Goal: Task Accomplishment & Management: Use online tool/utility

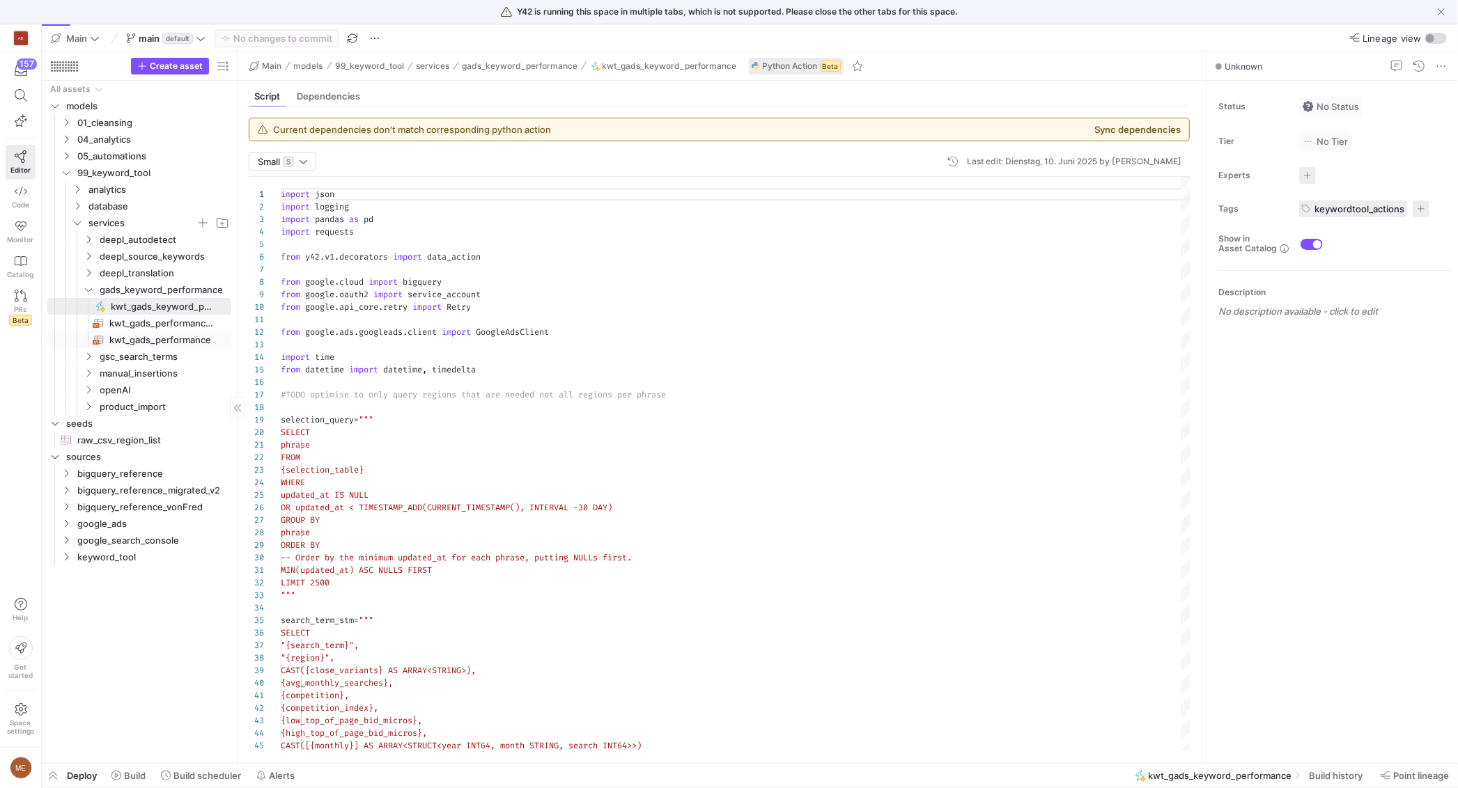
scroll to position [125, 0]
click at [134, 170] on span "99_keyword_tool" at bounding box center [136, 173] width 118 height 16
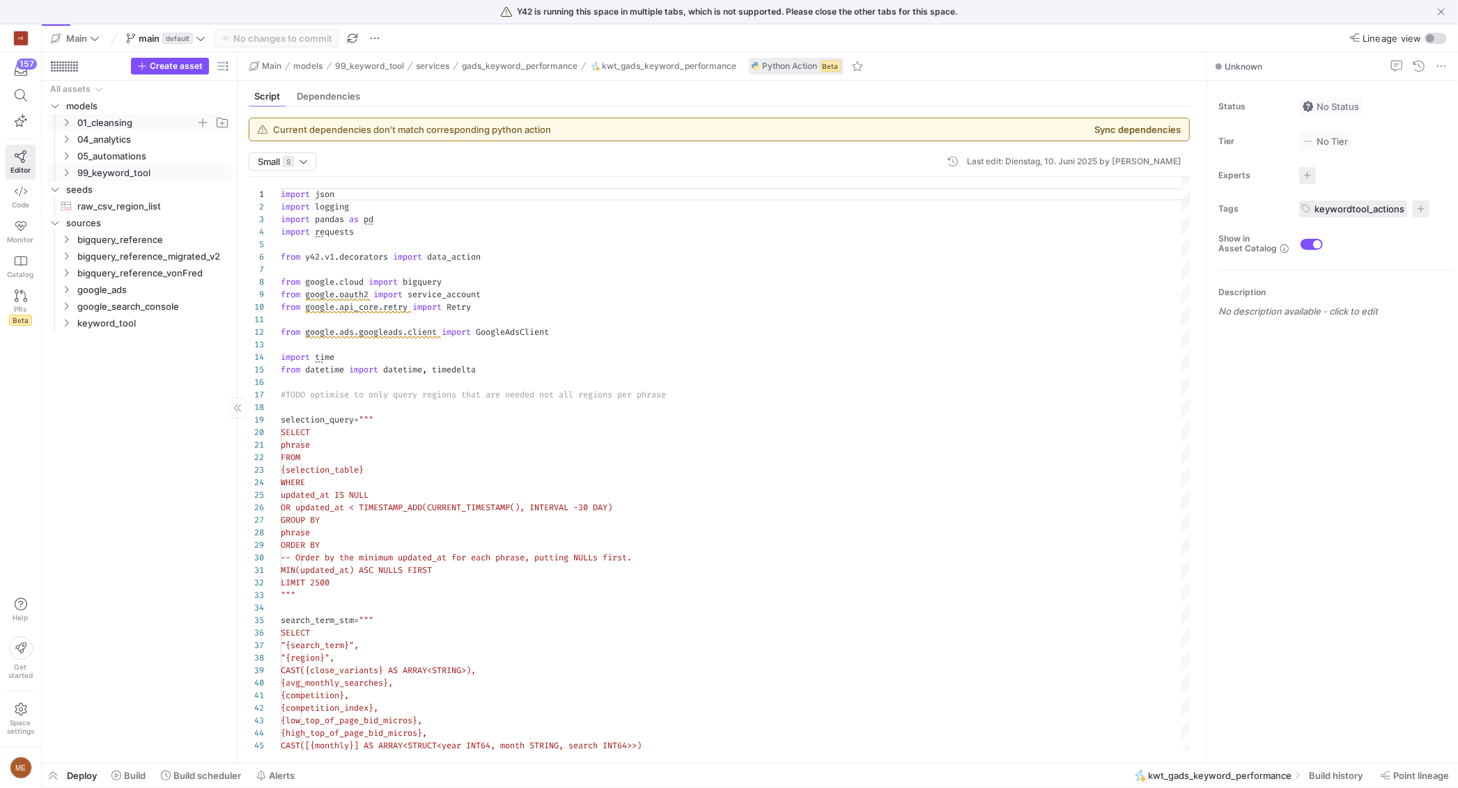
click at [168, 116] on span "01_cleansing" at bounding box center [136, 123] width 118 height 16
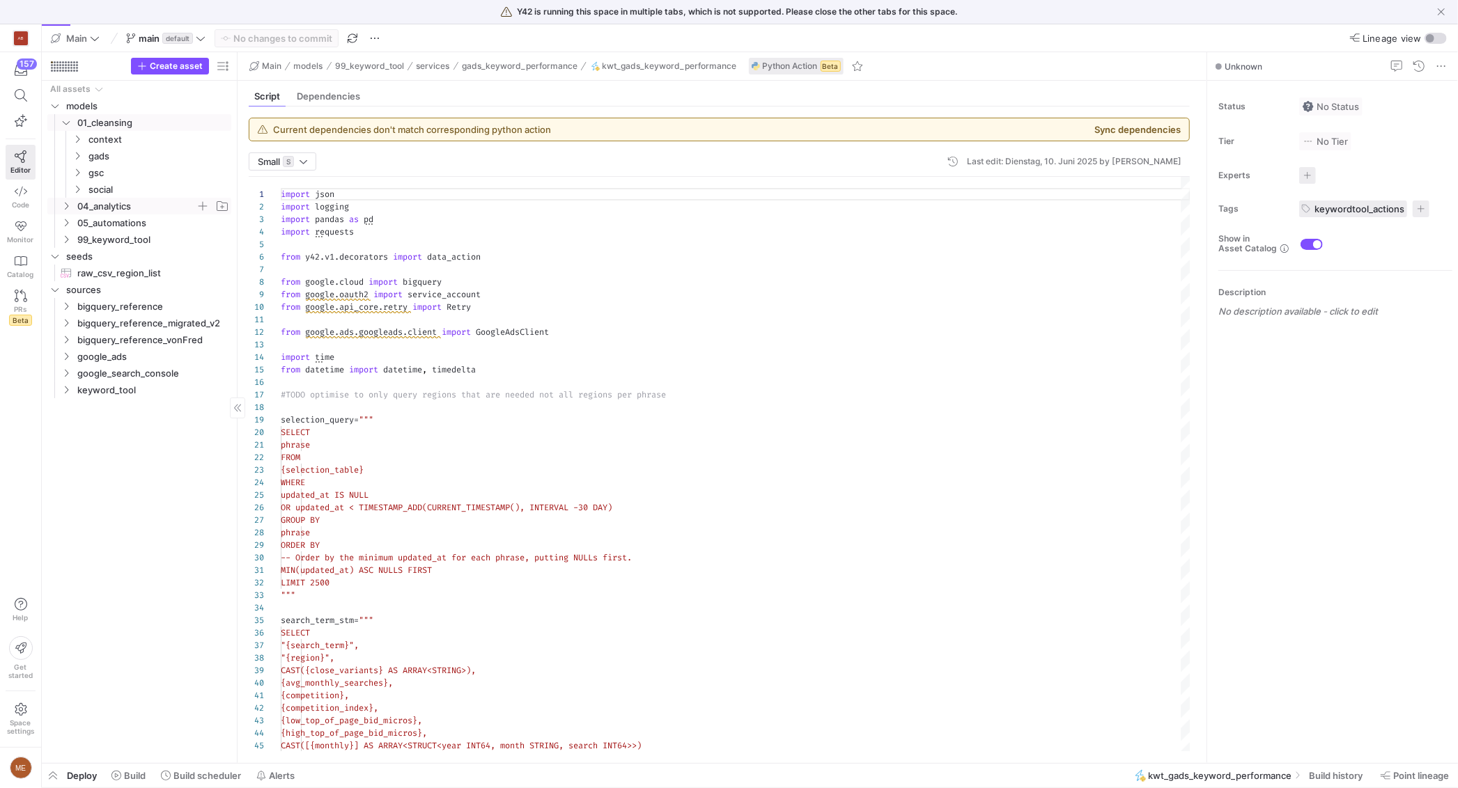
drag, startPoint x: 151, startPoint y: 208, endPoint x: 143, endPoint y: 205, distance: 8.8
click at [151, 208] on span "04_analytics" at bounding box center [136, 206] width 118 height 16
click at [154, 33] on span "main" at bounding box center [149, 38] width 21 height 11
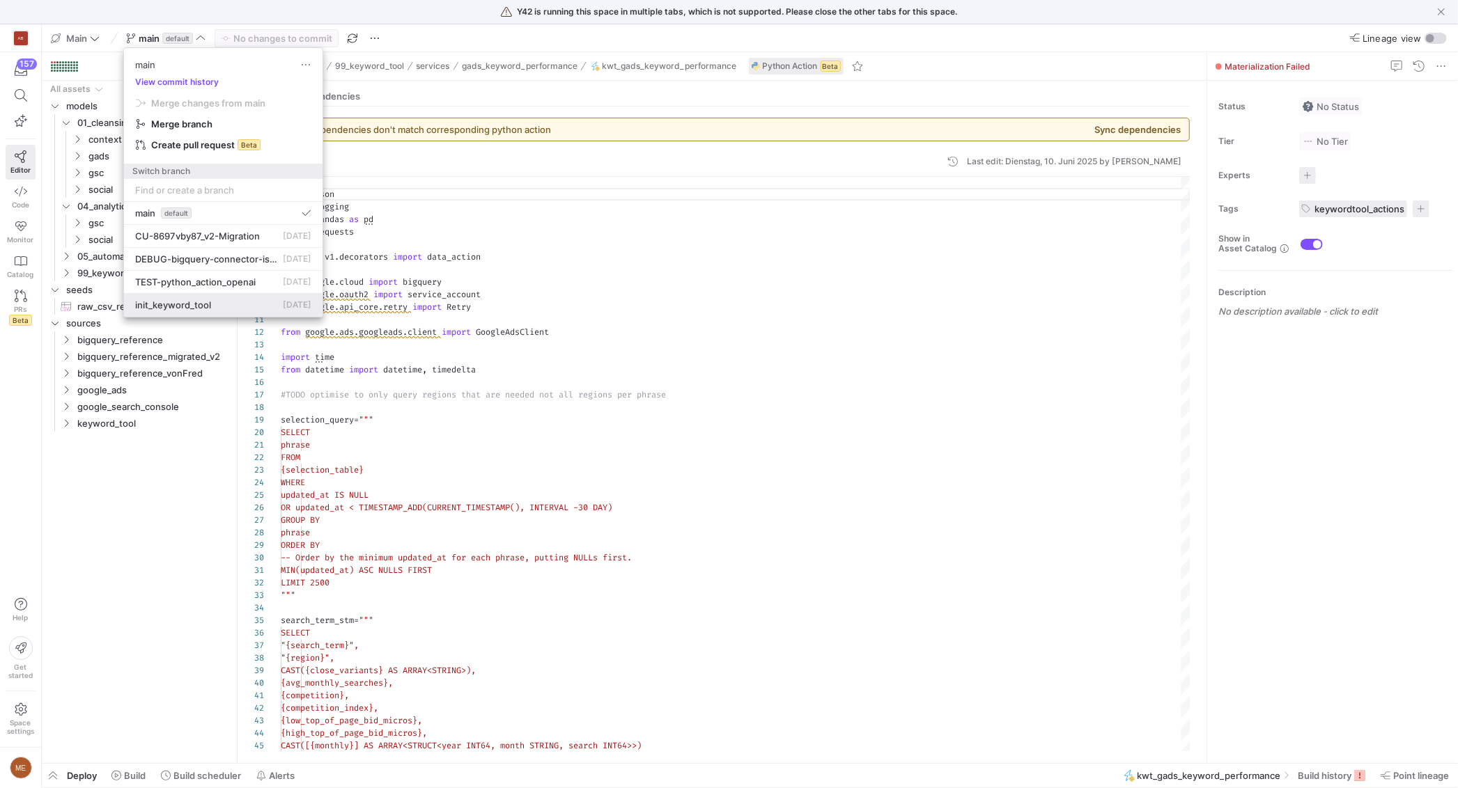
click at [182, 302] on span "init_keyword_tool" at bounding box center [173, 304] width 76 height 11
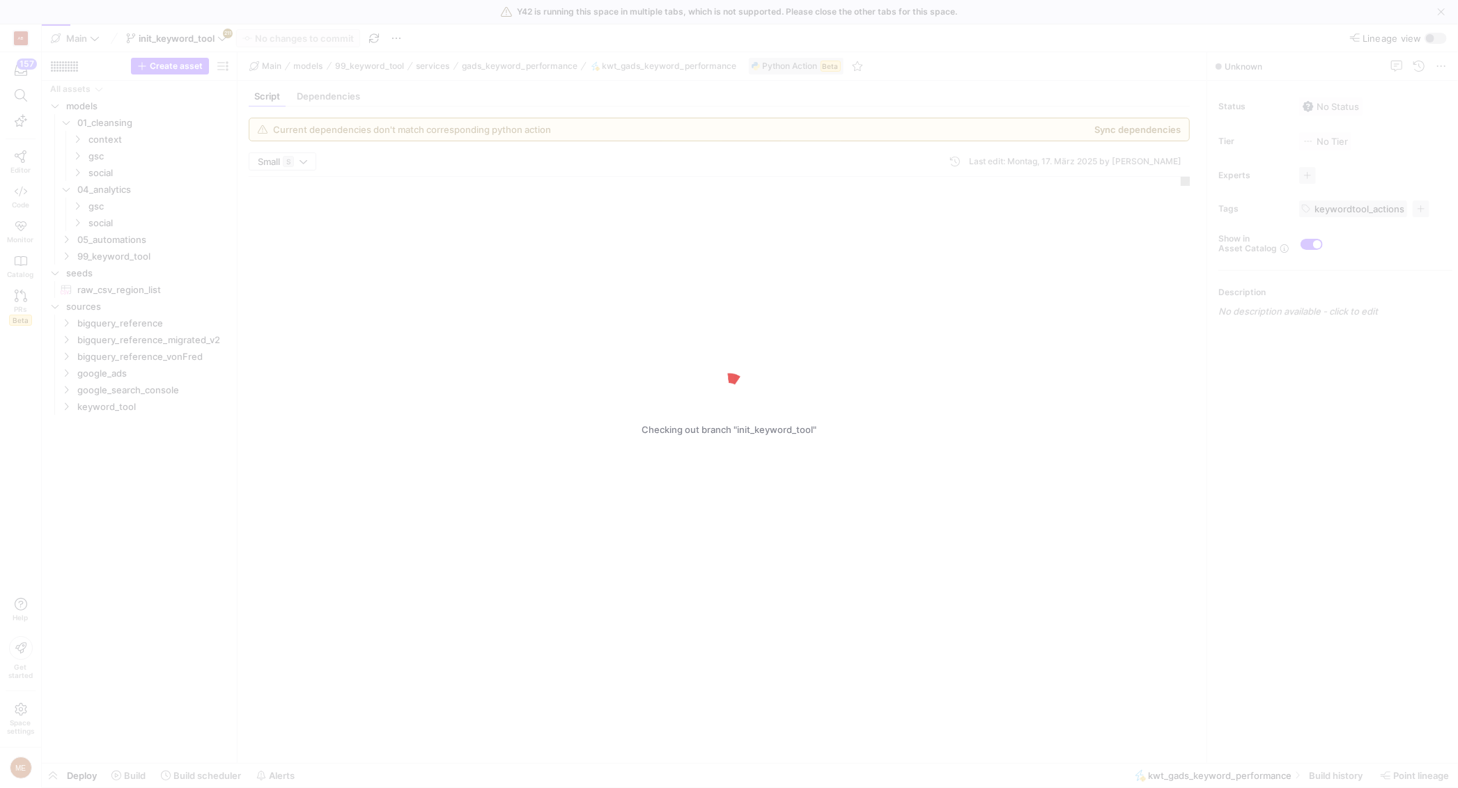
scroll to position [125, 0]
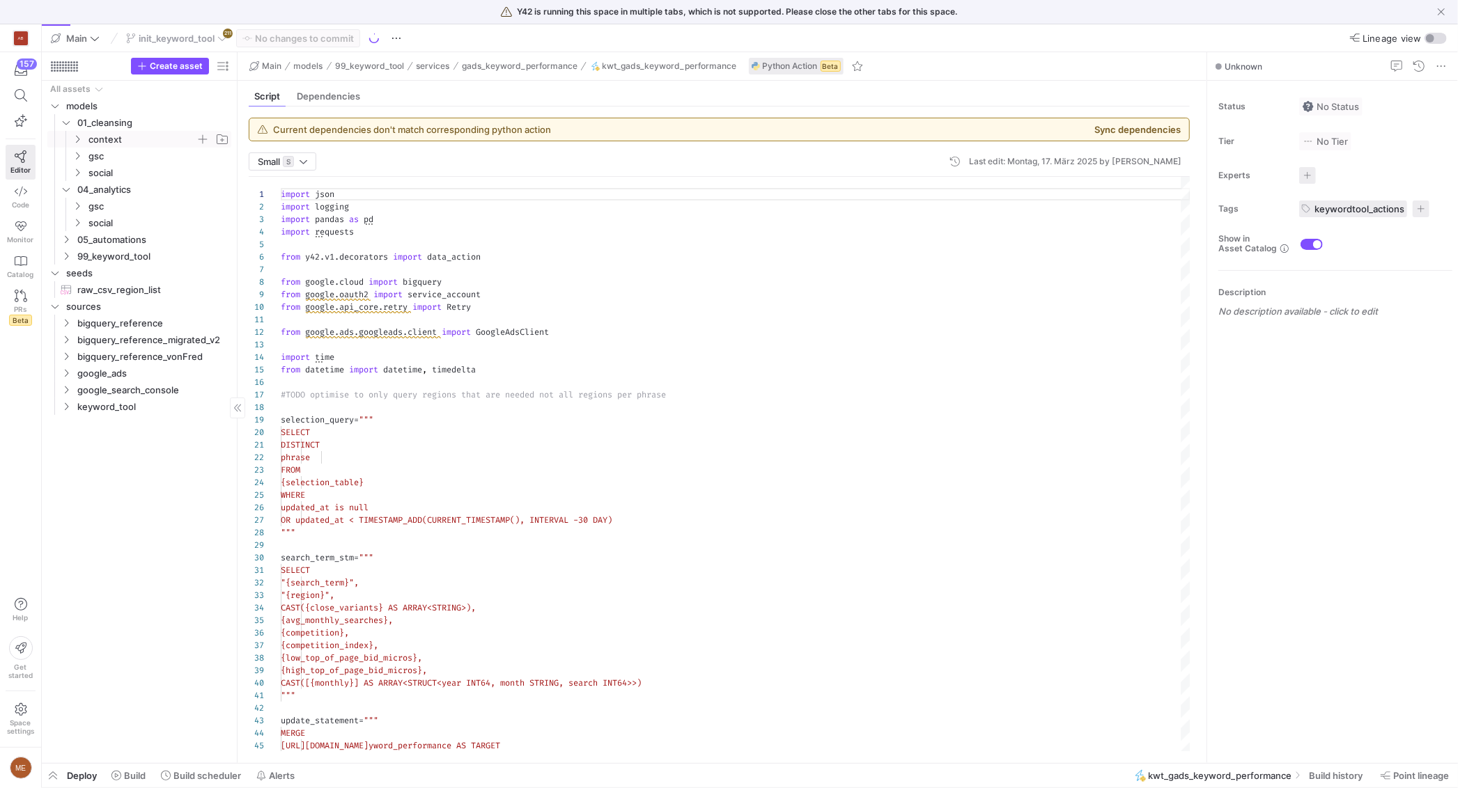
click at [135, 141] on span "context" at bounding box center [141, 140] width 107 height 16
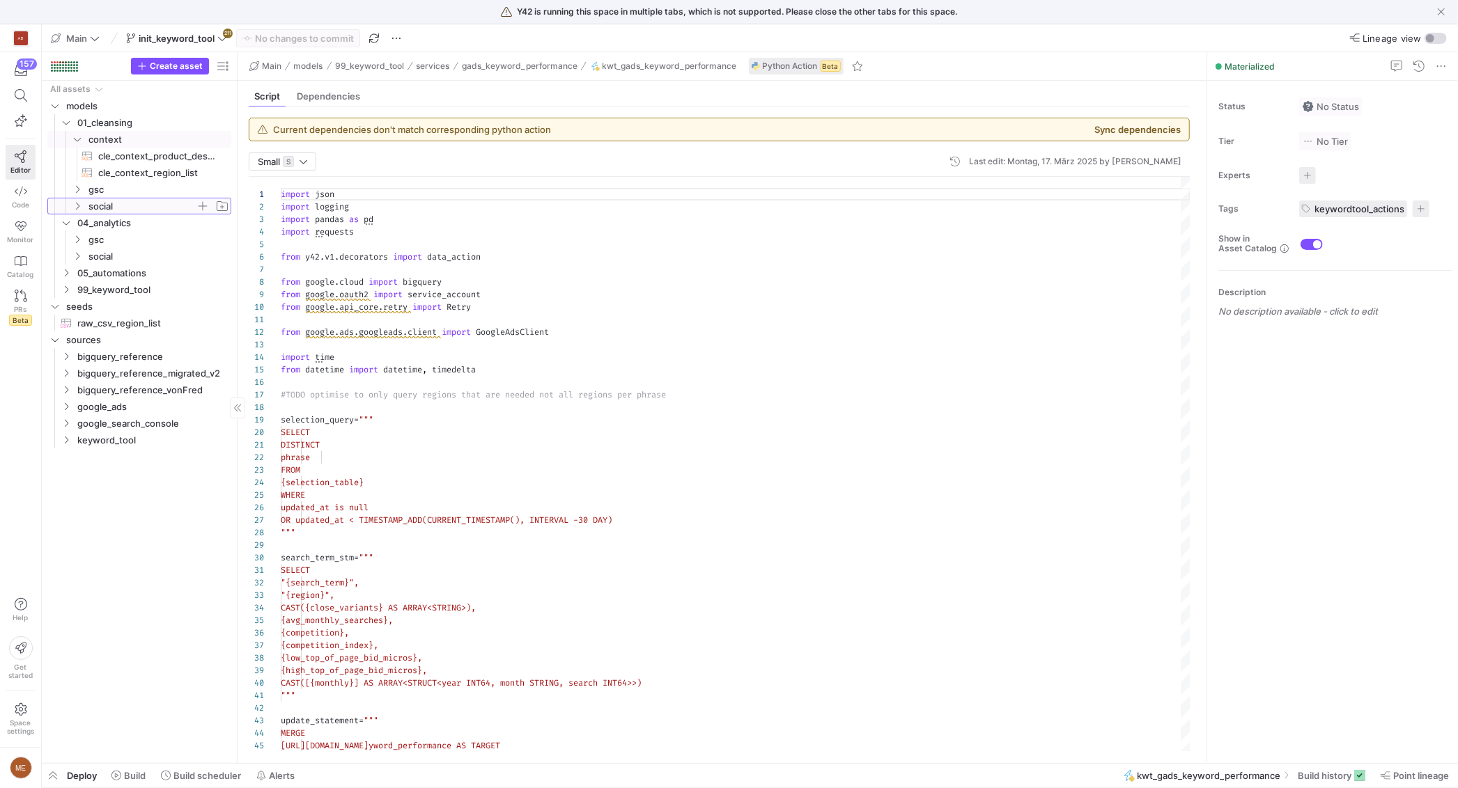
click at [134, 201] on span "social" at bounding box center [141, 206] width 107 height 16
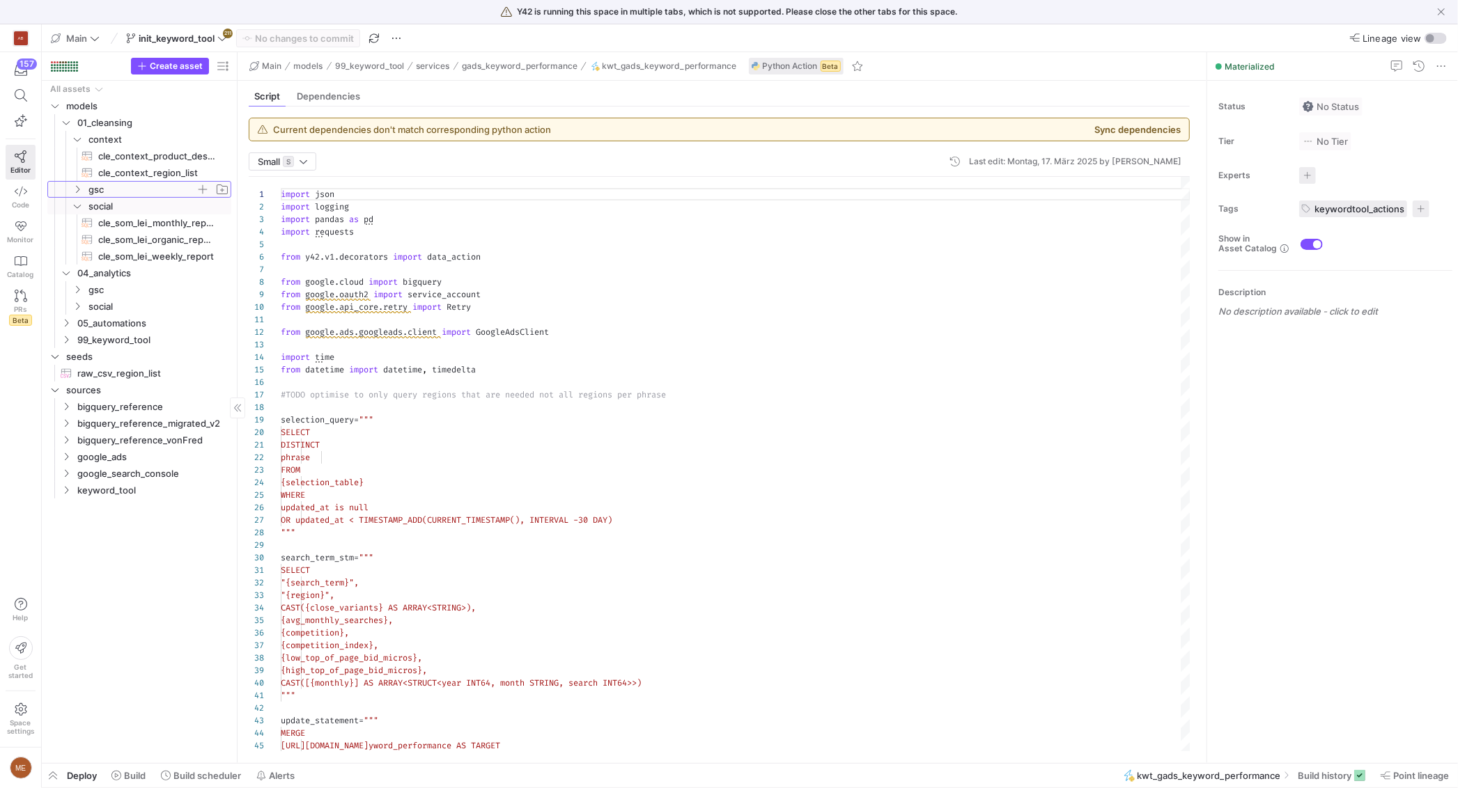
click at [132, 188] on span "gsc" at bounding box center [141, 190] width 107 height 16
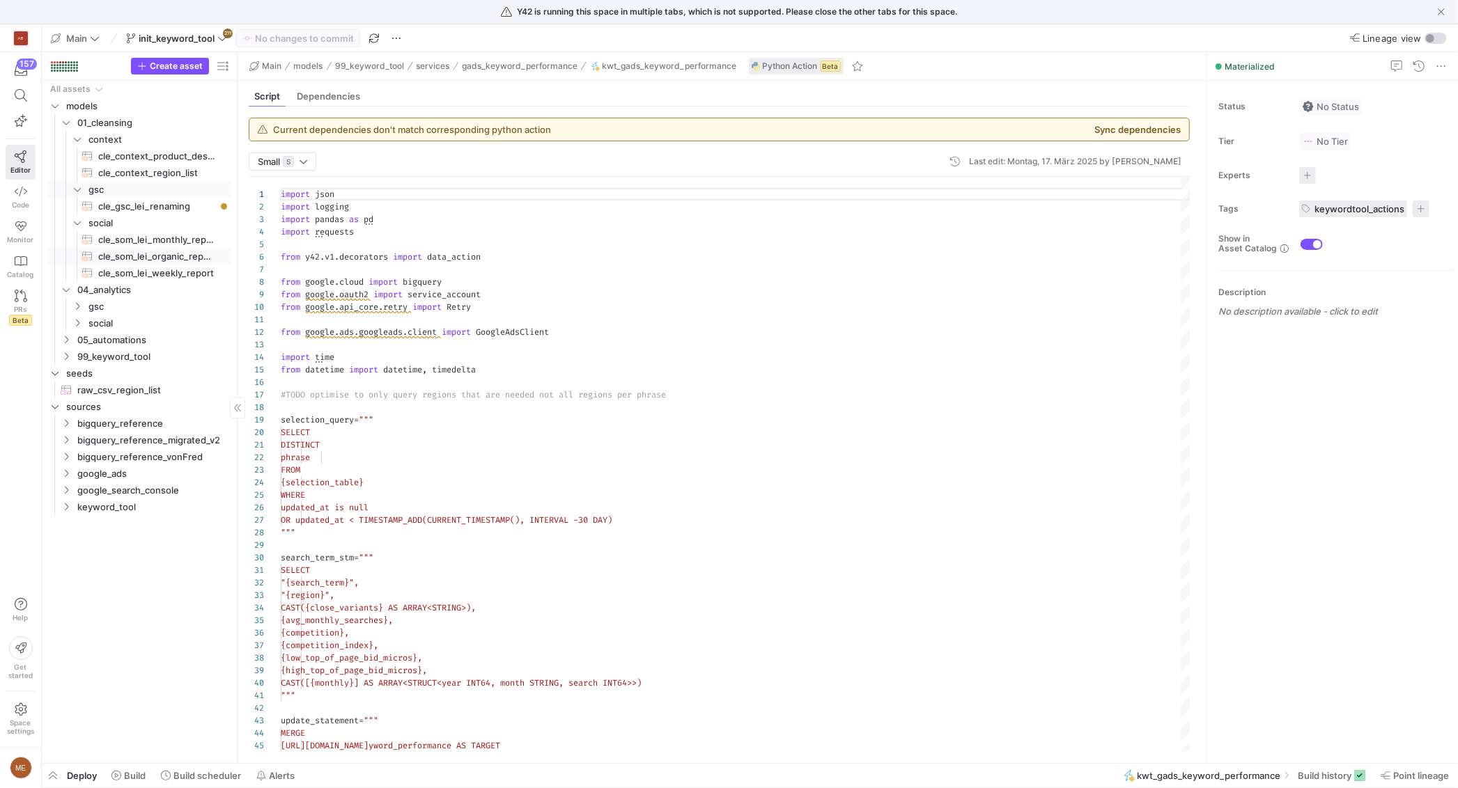
click at [147, 259] on span "cle_som_lei_organic_reporting​​​​​​​​​​" at bounding box center [156, 257] width 117 height 16
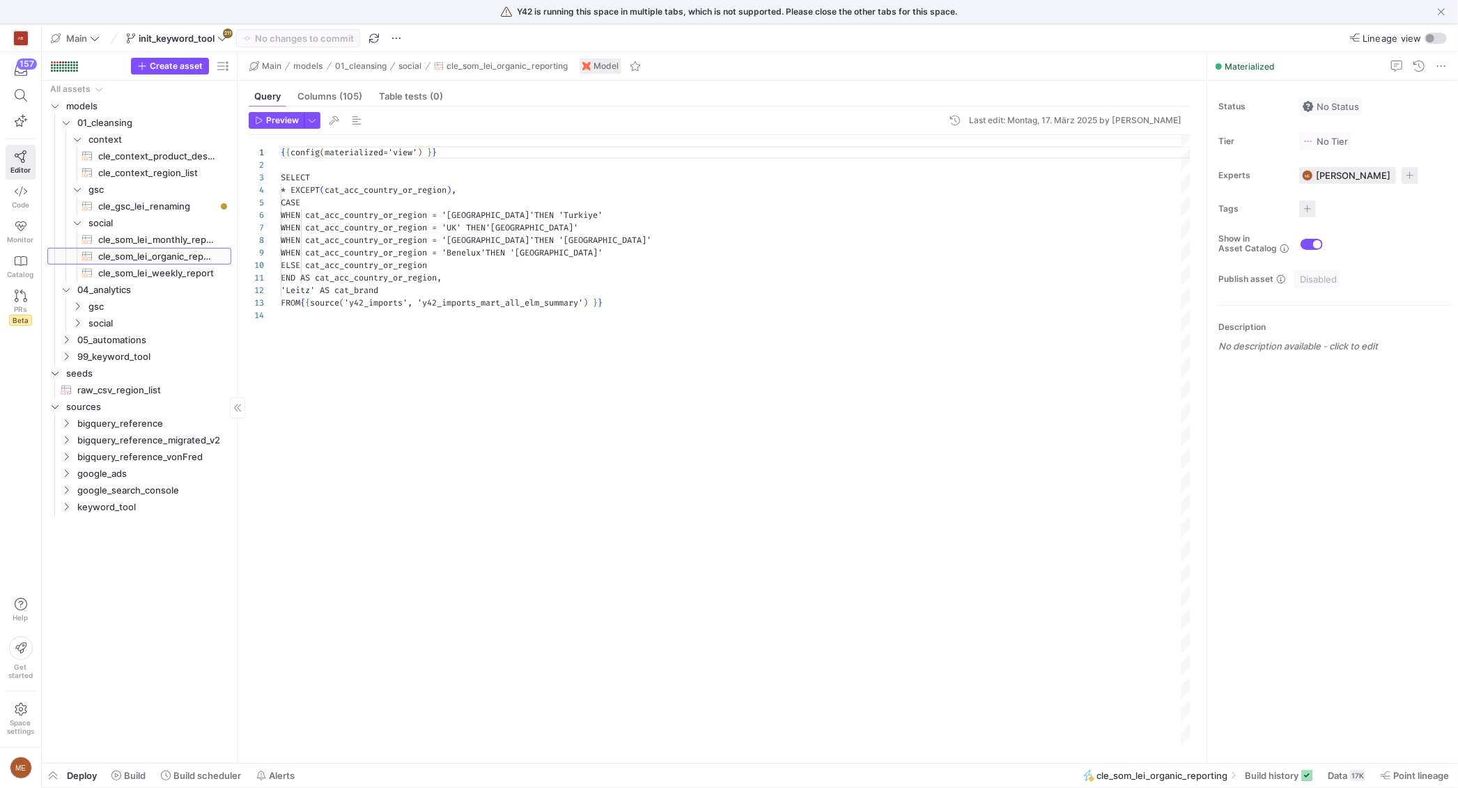
scroll to position [125, 0]
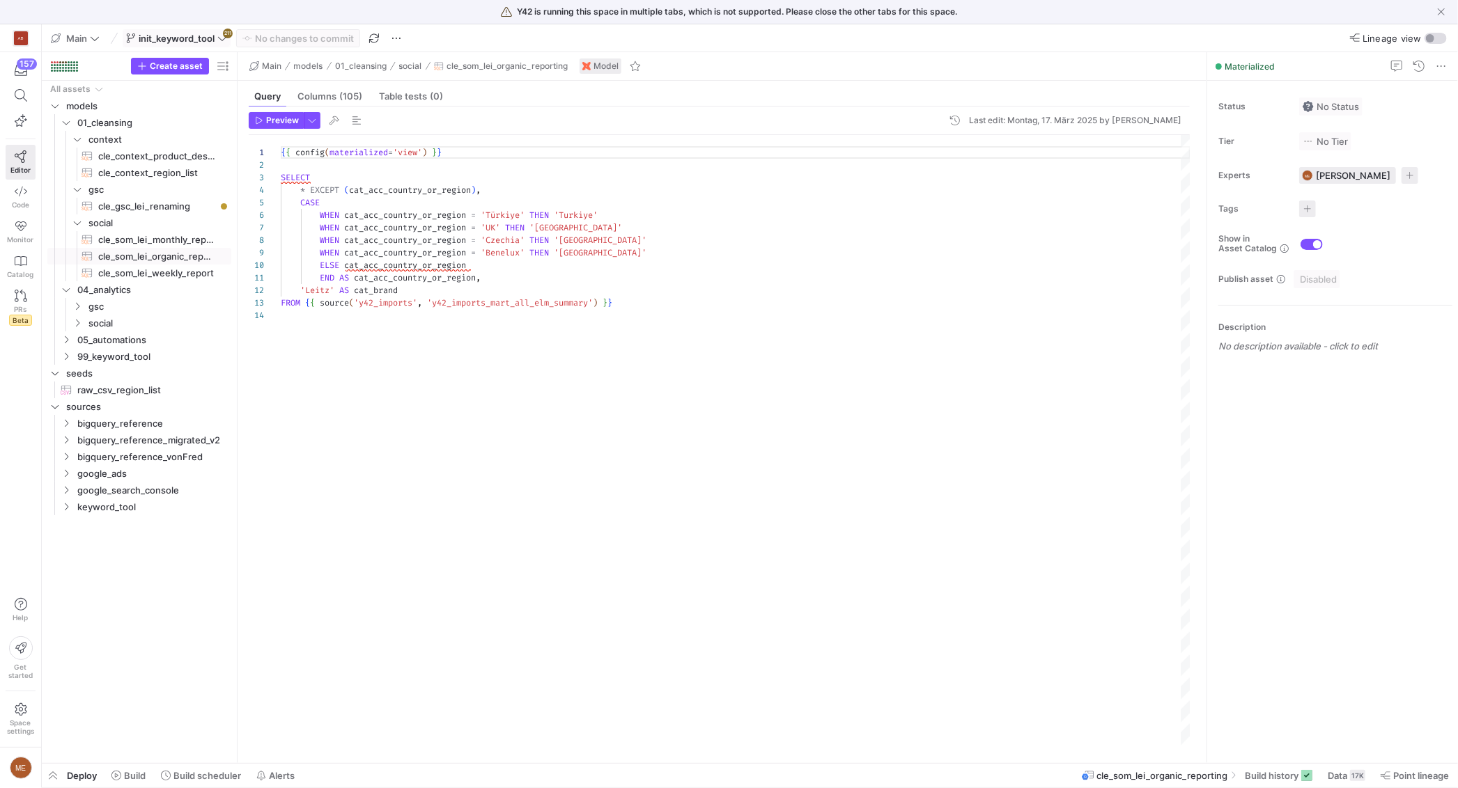
click at [182, 46] on button "init_keyword_tool 211" at bounding box center [177, 38] width 108 height 18
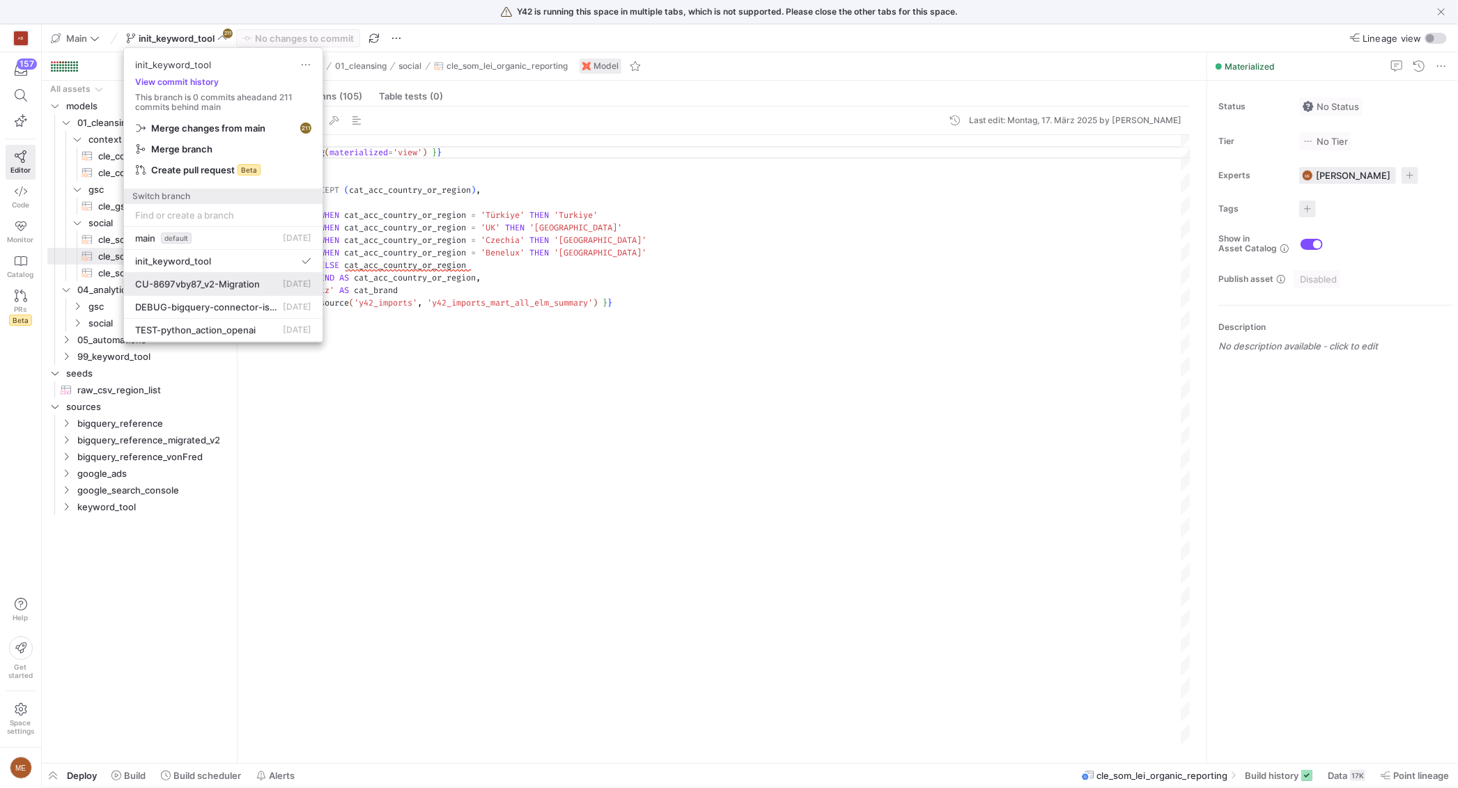
click at [228, 280] on span "CU-8697vby87_v2-Migration" at bounding box center [197, 284] width 125 height 11
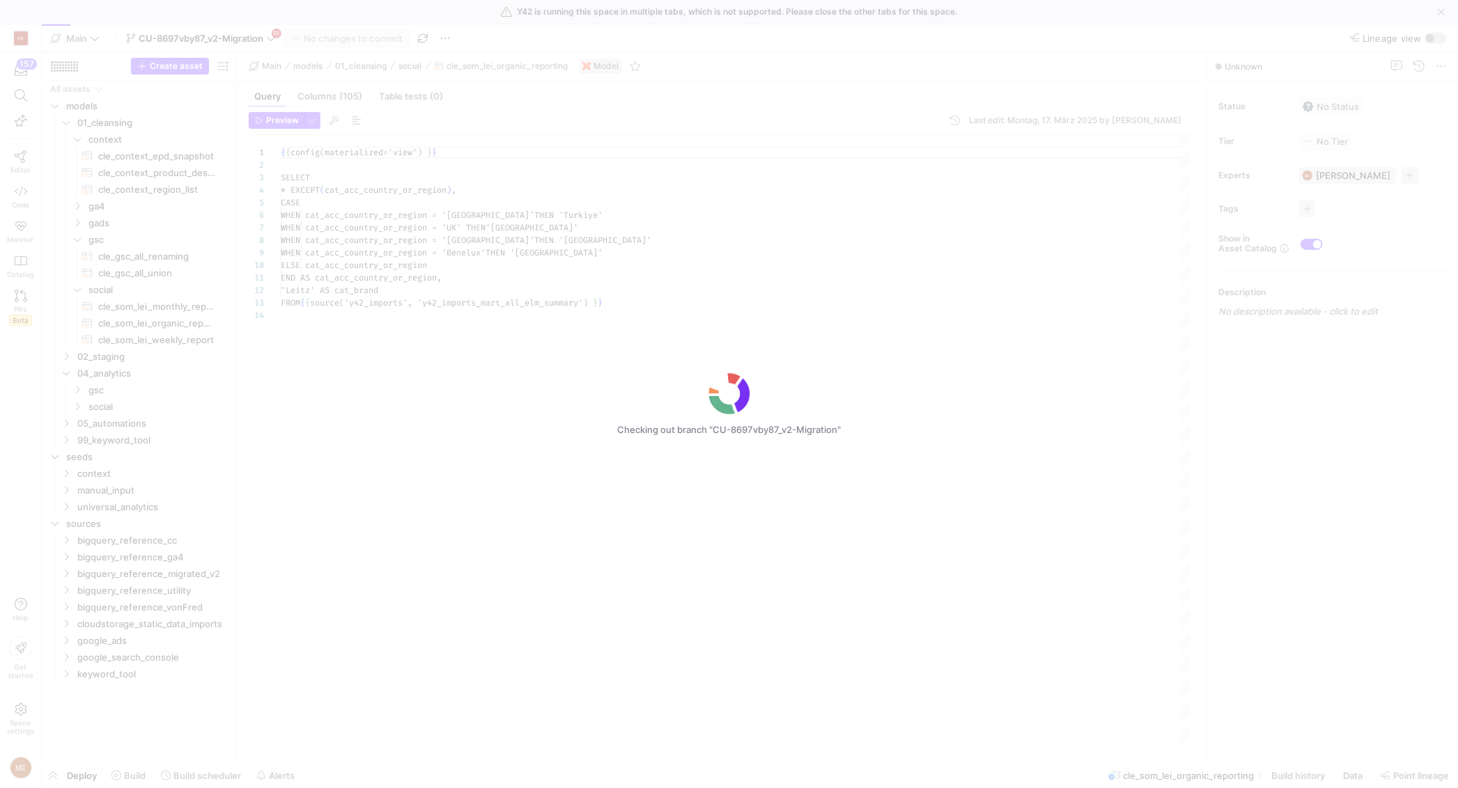
scroll to position [125, 0]
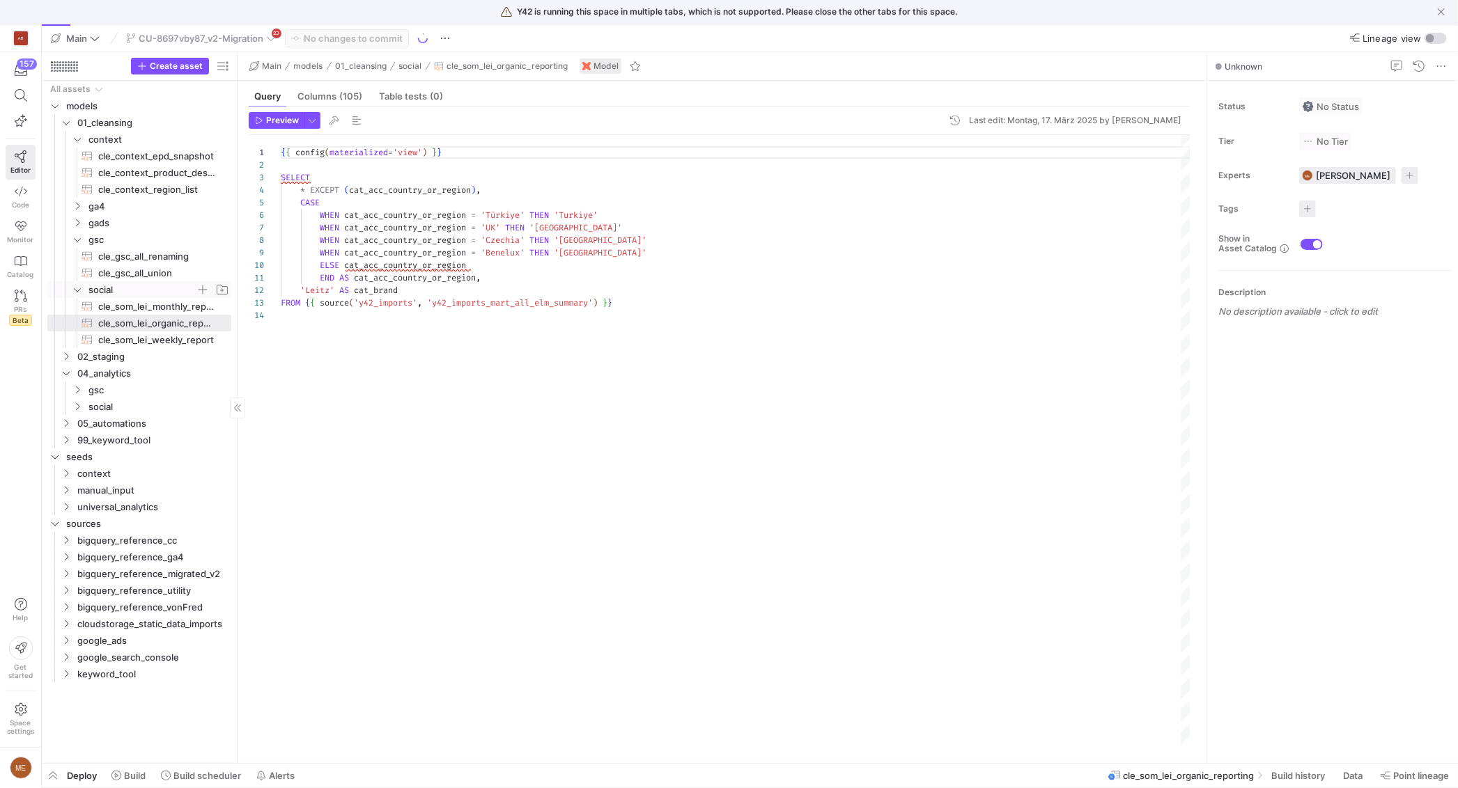
click at [146, 286] on span "social" at bounding box center [141, 290] width 107 height 16
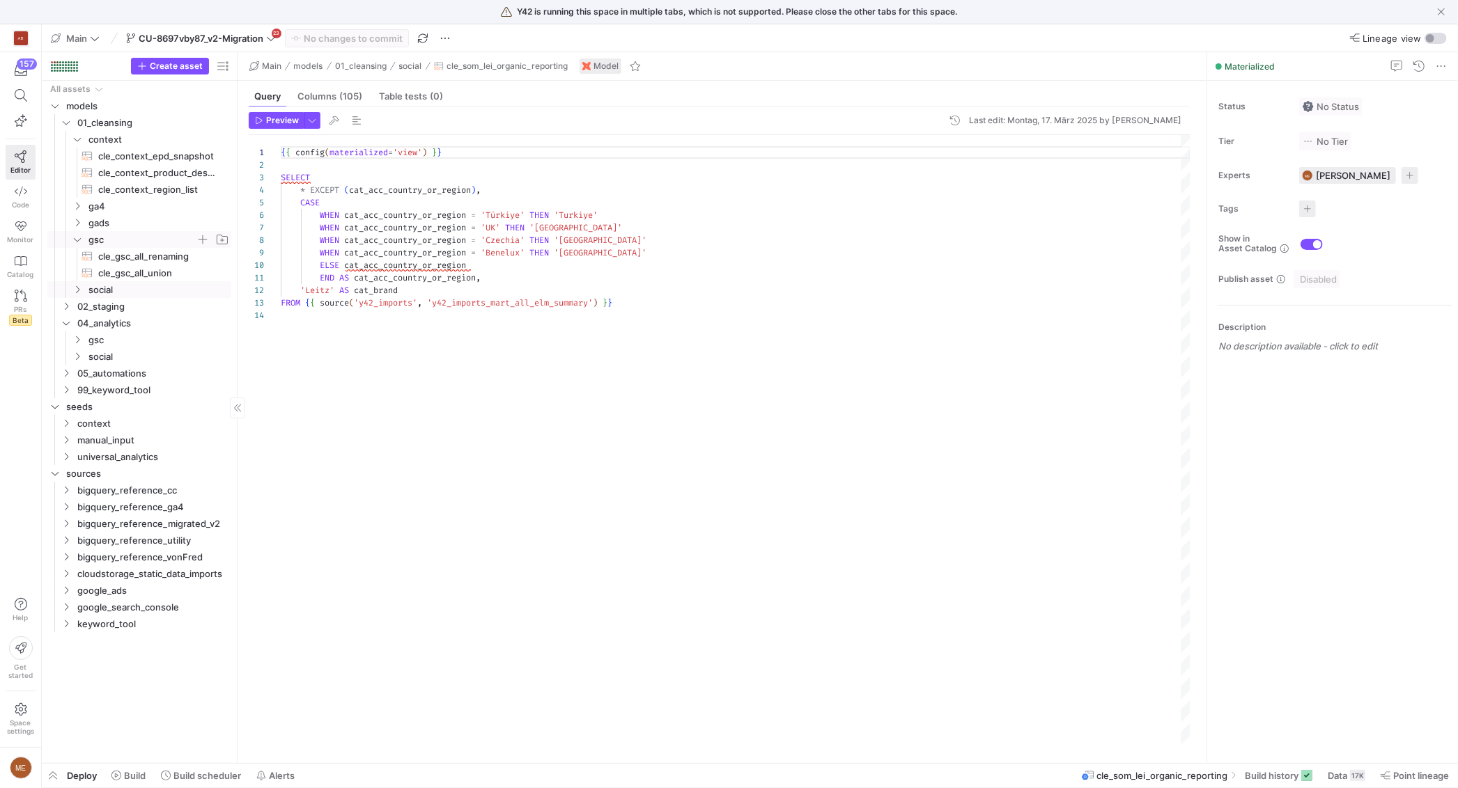
click at [134, 240] on span "gsc" at bounding box center [141, 240] width 107 height 16
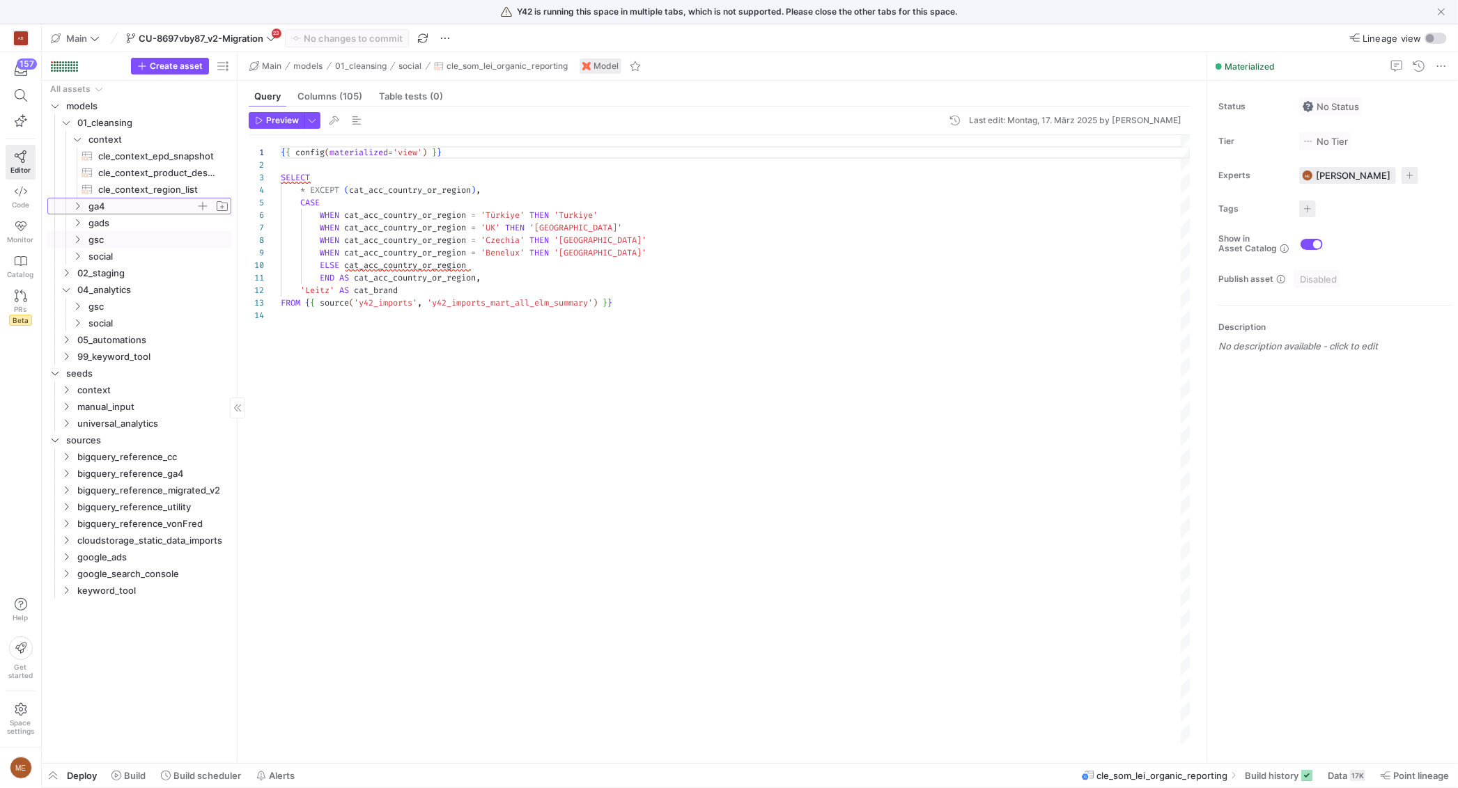
click at [135, 205] on span "ga4" at bounding box center [141, 206] width 107 height 16
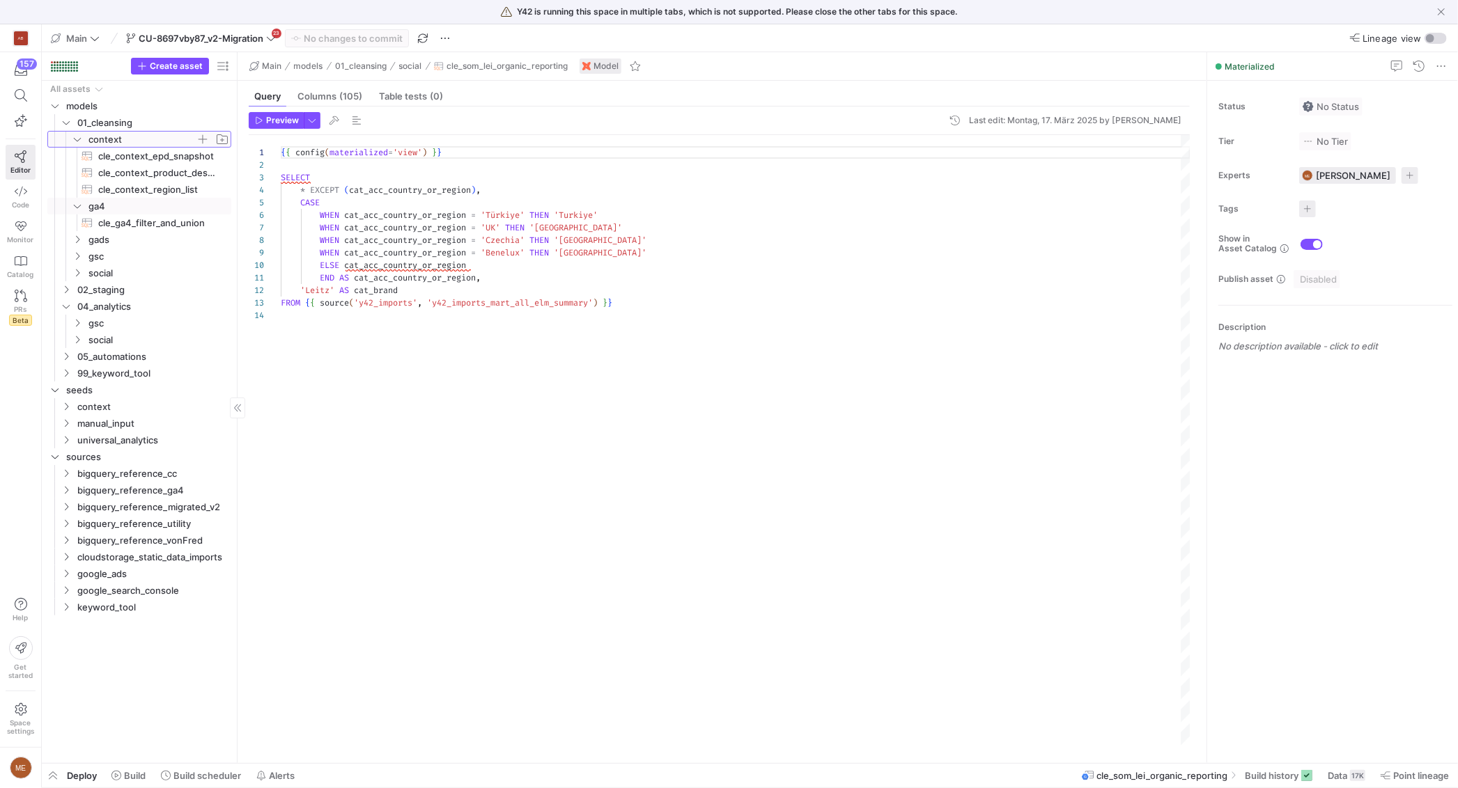
click at [116, 136] on span "context" at bounding box center [141, 140] width 107 height 16
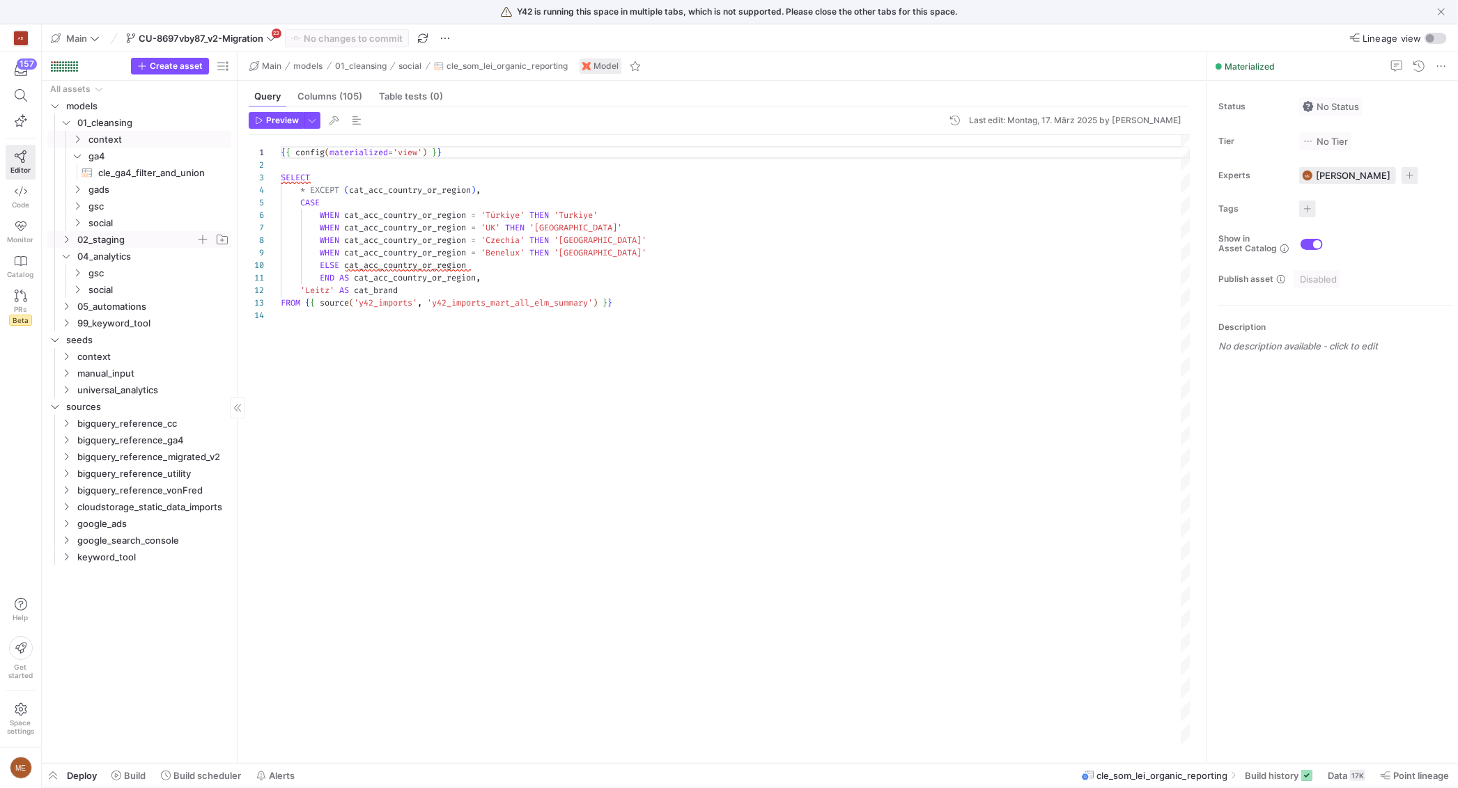
click at [141, 237] on span "02_staging" at bounding box center [136, 240] width 118 height 16
click at [139, 254] on span "ga4" at bounding box center [141, 257] width 107 height 16
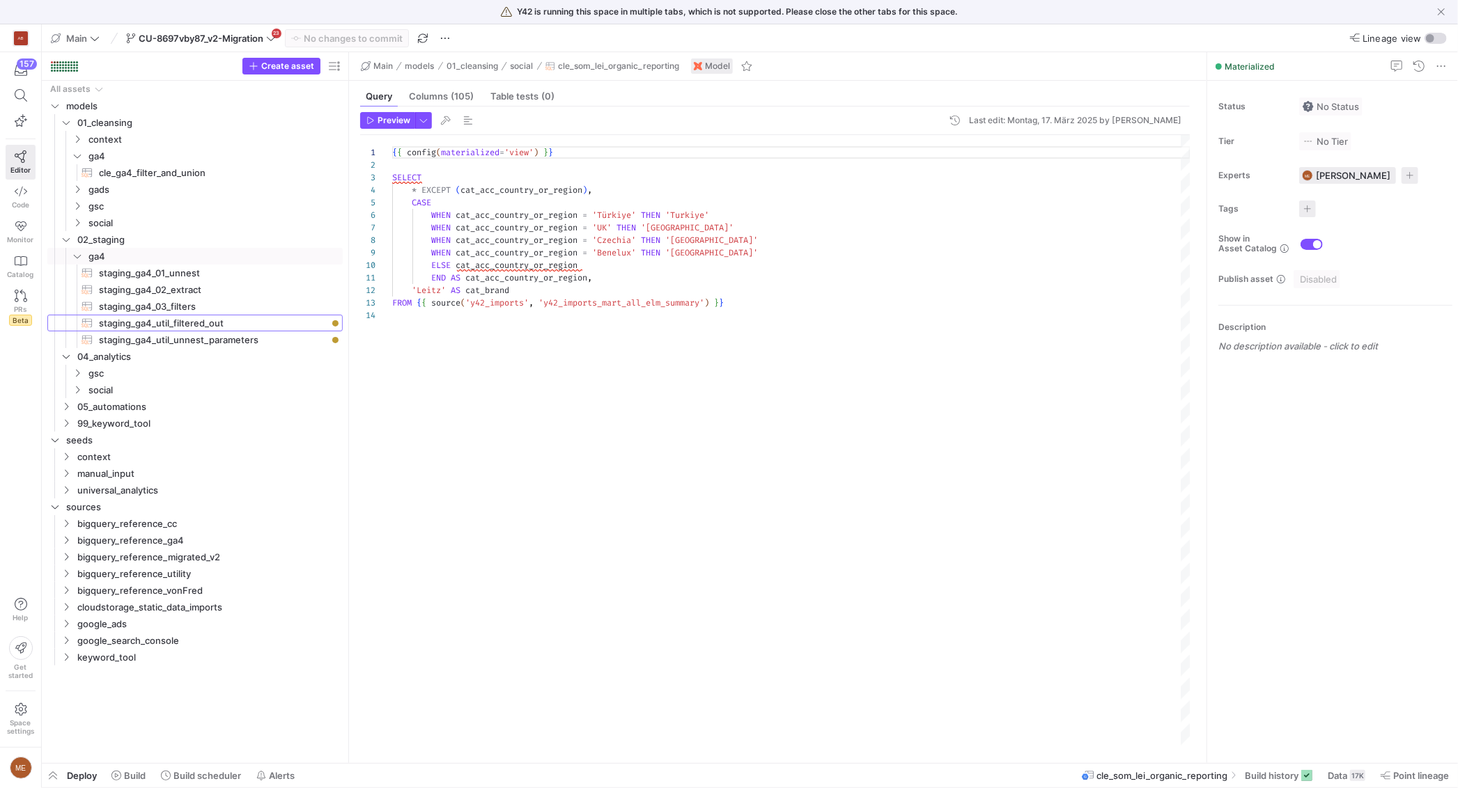
drag, startPoint x: 236, startPoint y: 348, endPoint x: 348, endPoint y: 354, distance: 111.6
click at [348, 354] on div at bounding box center [348, 407] width 1 height 711
drag, startPoint x: 428, startPoint y: 355, endPoint x: 371, endPoint y: 348, distance: 56.8
click at [427, 355] on div "{ { config ( materialized = 'view' ) } } SELECT * EXCEPT ( cat_acc_country_or_r…" at bounding box center [791, 440] width 798 height 611
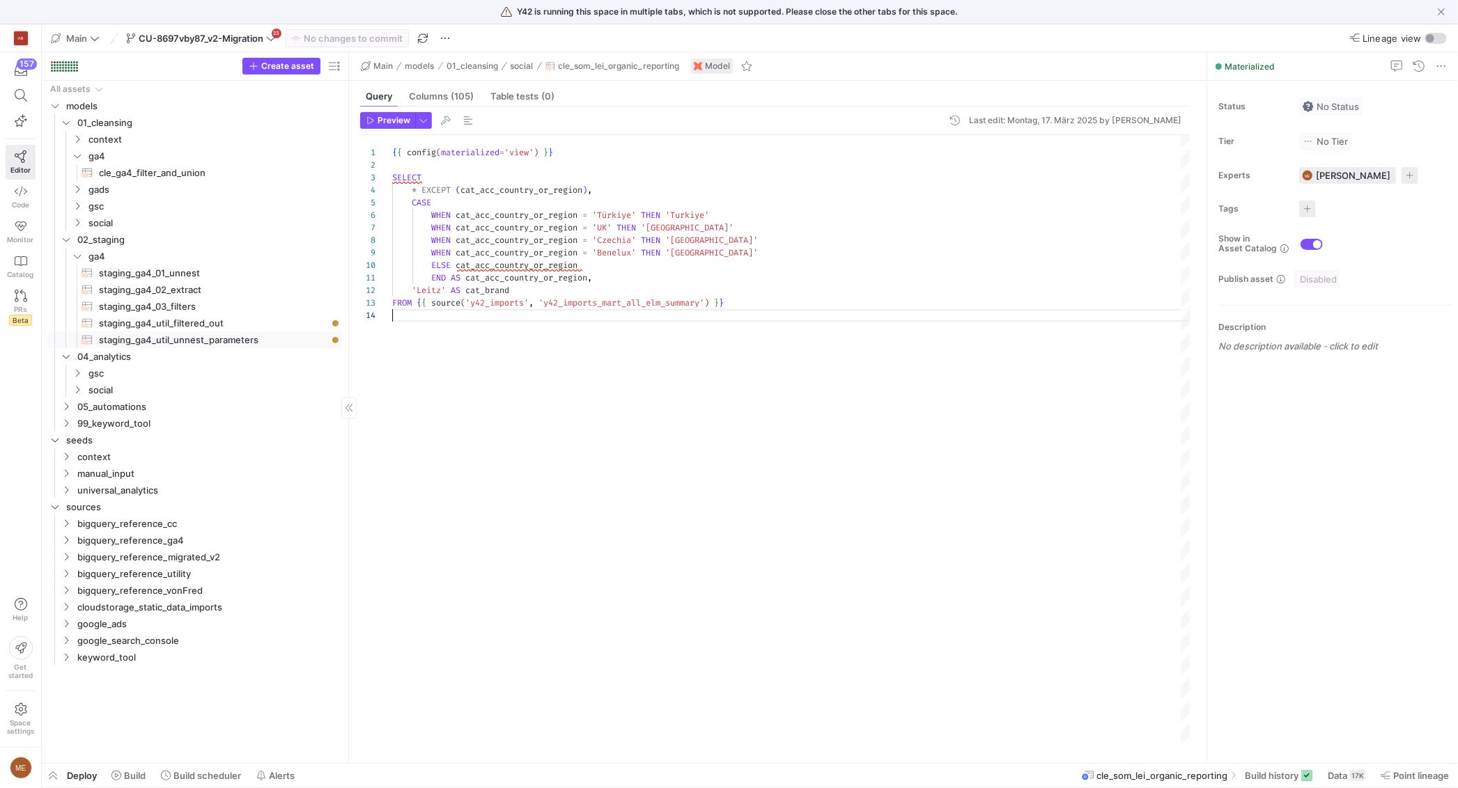
click at [286, 334] on span "staging_ga4_util_unnest_parameters​​​​​​​​​​" at bounding box center [213, 340] width 228 height 16
type textarea "{{ config(materialized='table') }} -- =========================================…"
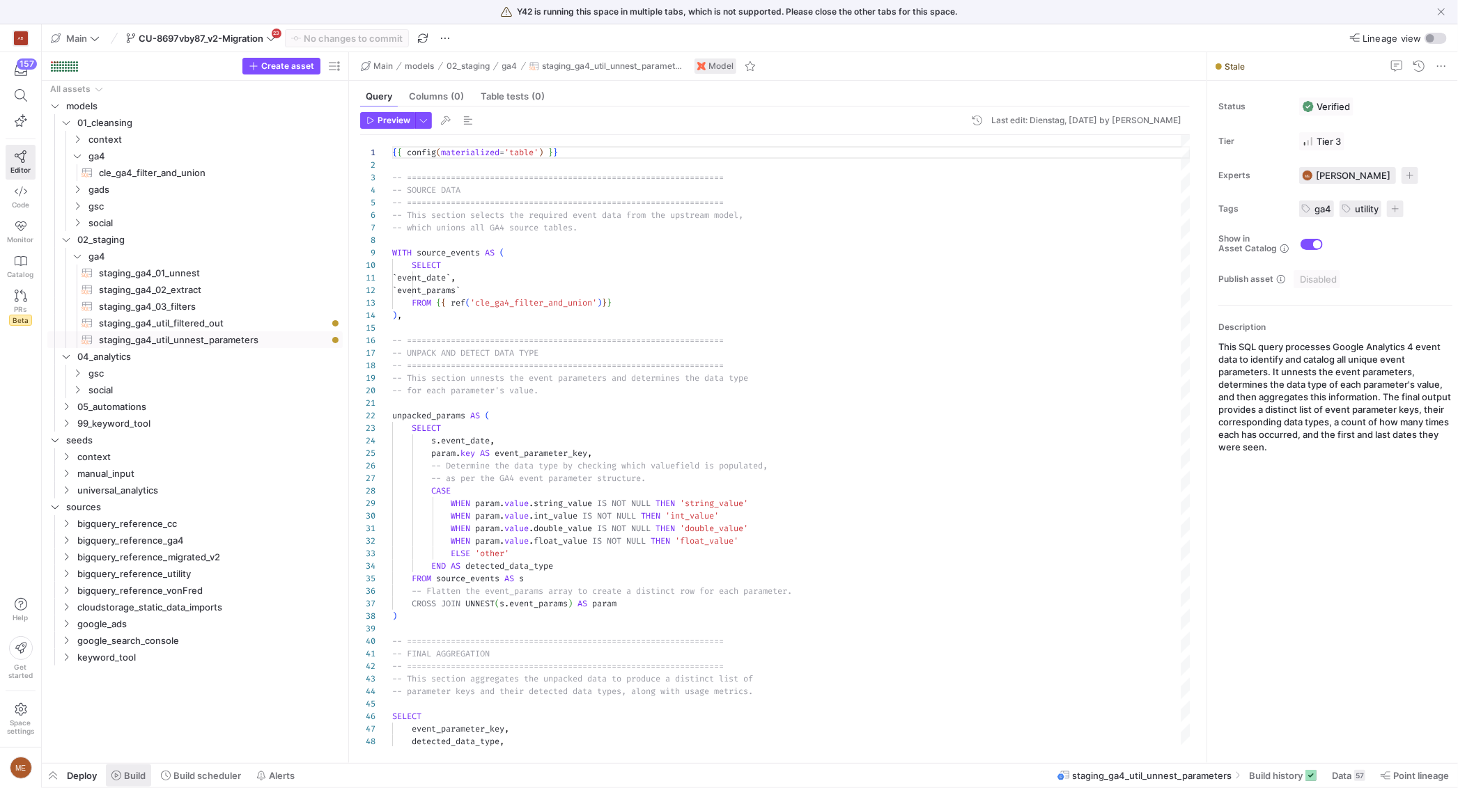
click at [128, 781] on span "Build" at bounding box center [135, 775] width 22 height 11
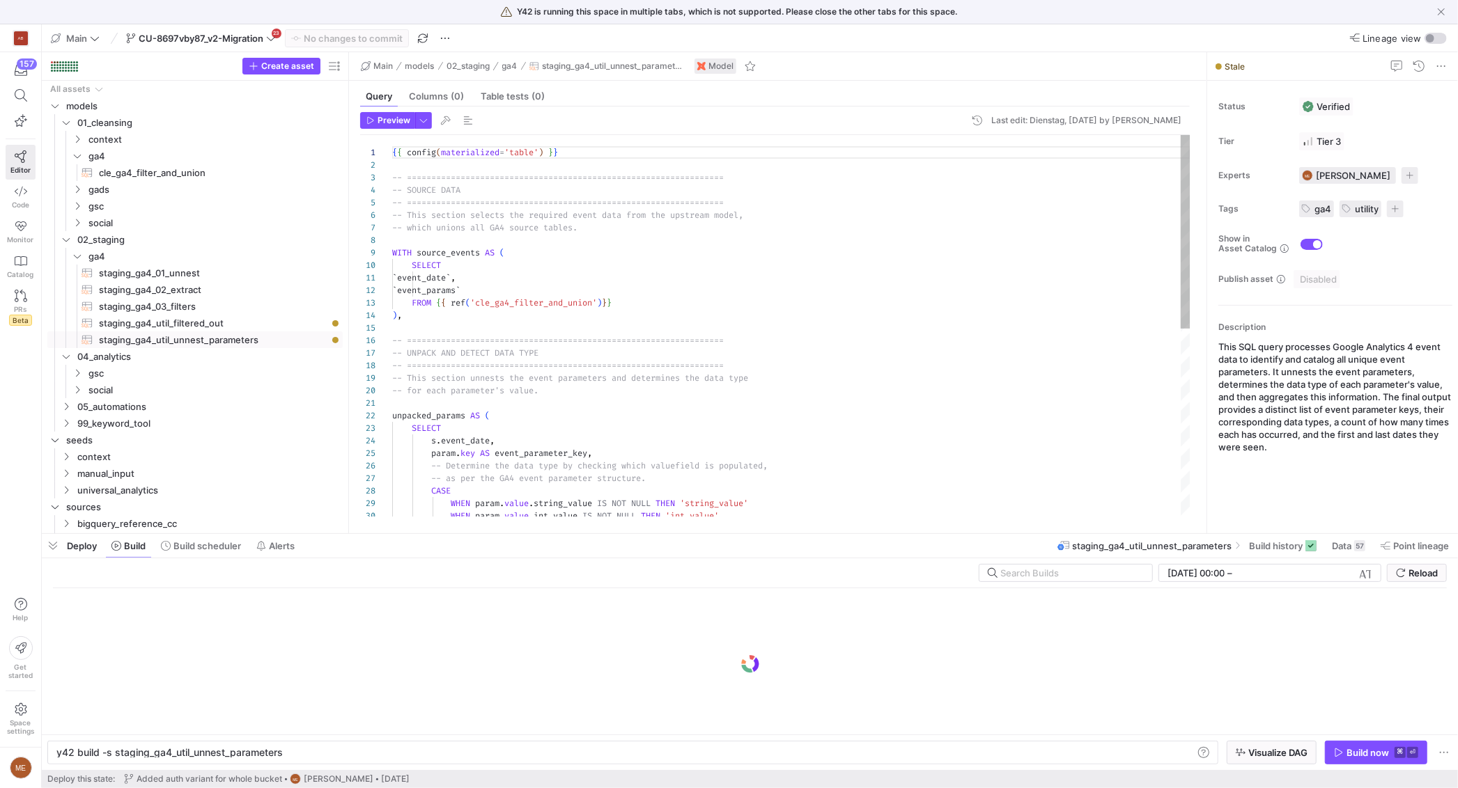
scroll to position [0, 225]
drag, startPoint x: 112, startPoint y: 751, endPoint x: 119, endPoint y: 752, distance: 7.0
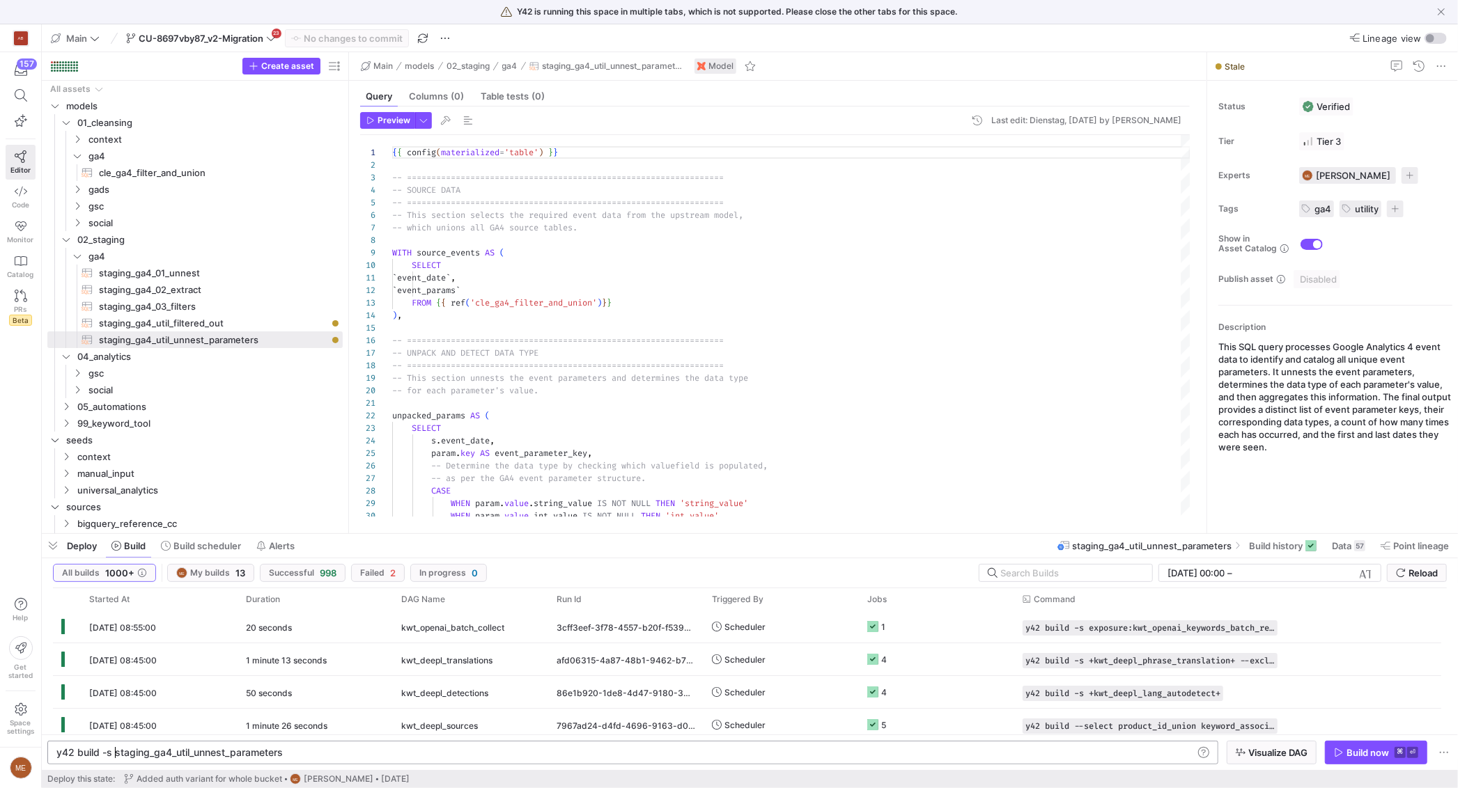
scroll to position [0, 65]
type textarea "y42 build -s +staging_ga4_util_unnest_parameters"
click at [1331, 744] on span "button" at bounding box center [1375, 753] width 101 height 22
click at [231, 320] on span "staging_ga4_util_filtered_out​​​​​​​​​​" at bounding box center [213, 323] width 228 height 16
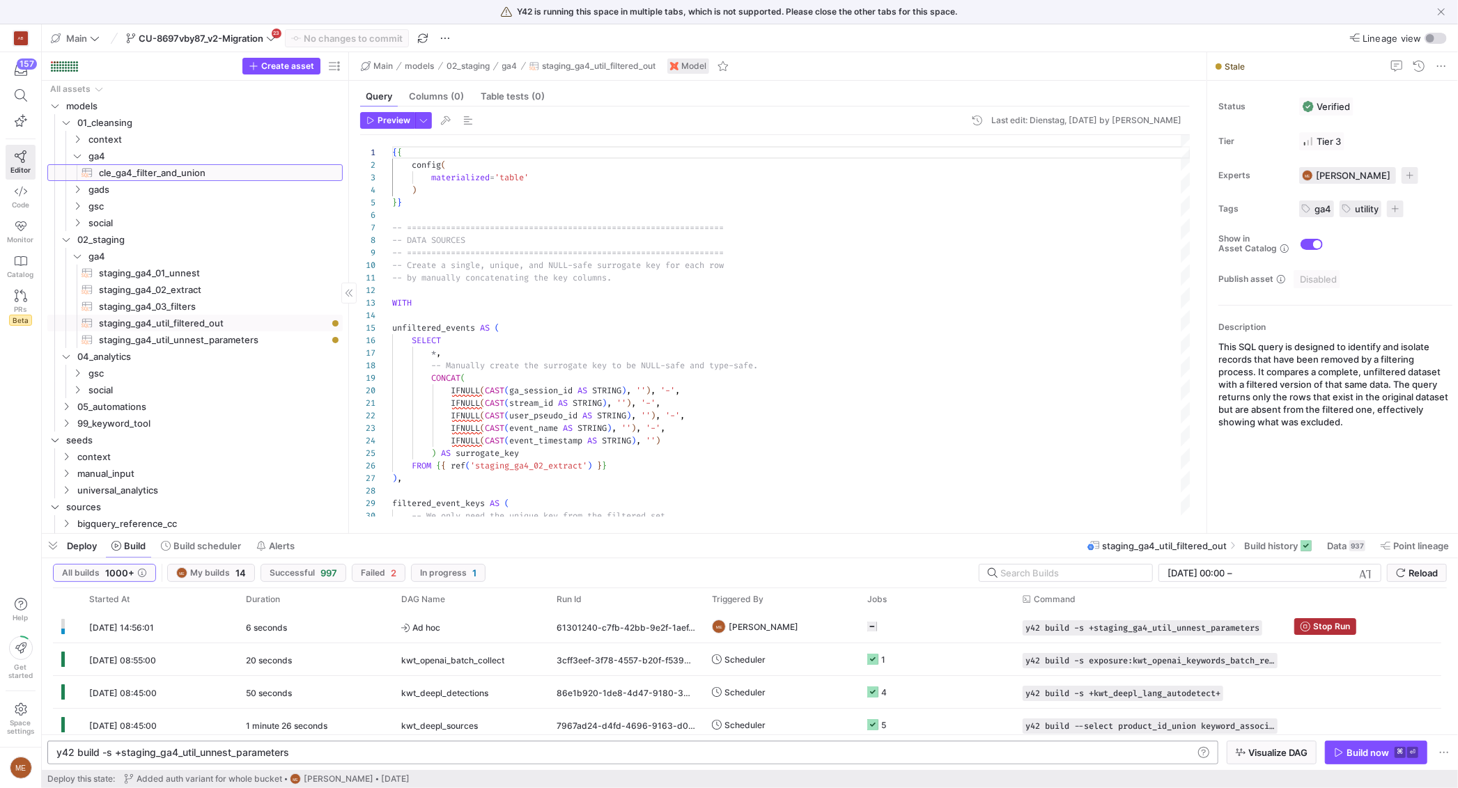
click at [188, 178] on span "cle_ga4_filter_and_union​​​​​​​​​​" at bounding box center [213, 173] width 228 height 16
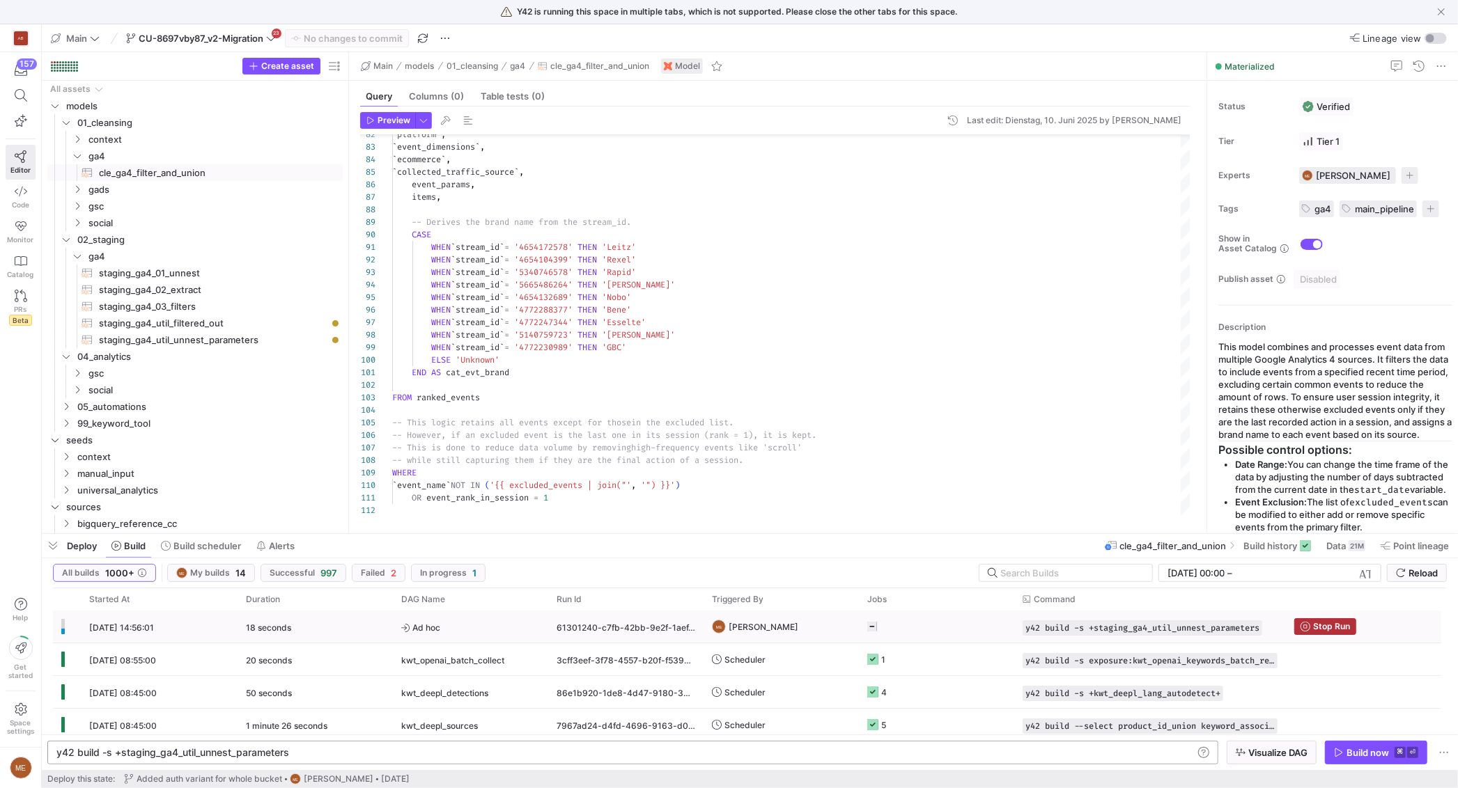
click at [907, 621] on y42-job-status-cell-renderer at bounding box center [936, 626] width 139 height 31
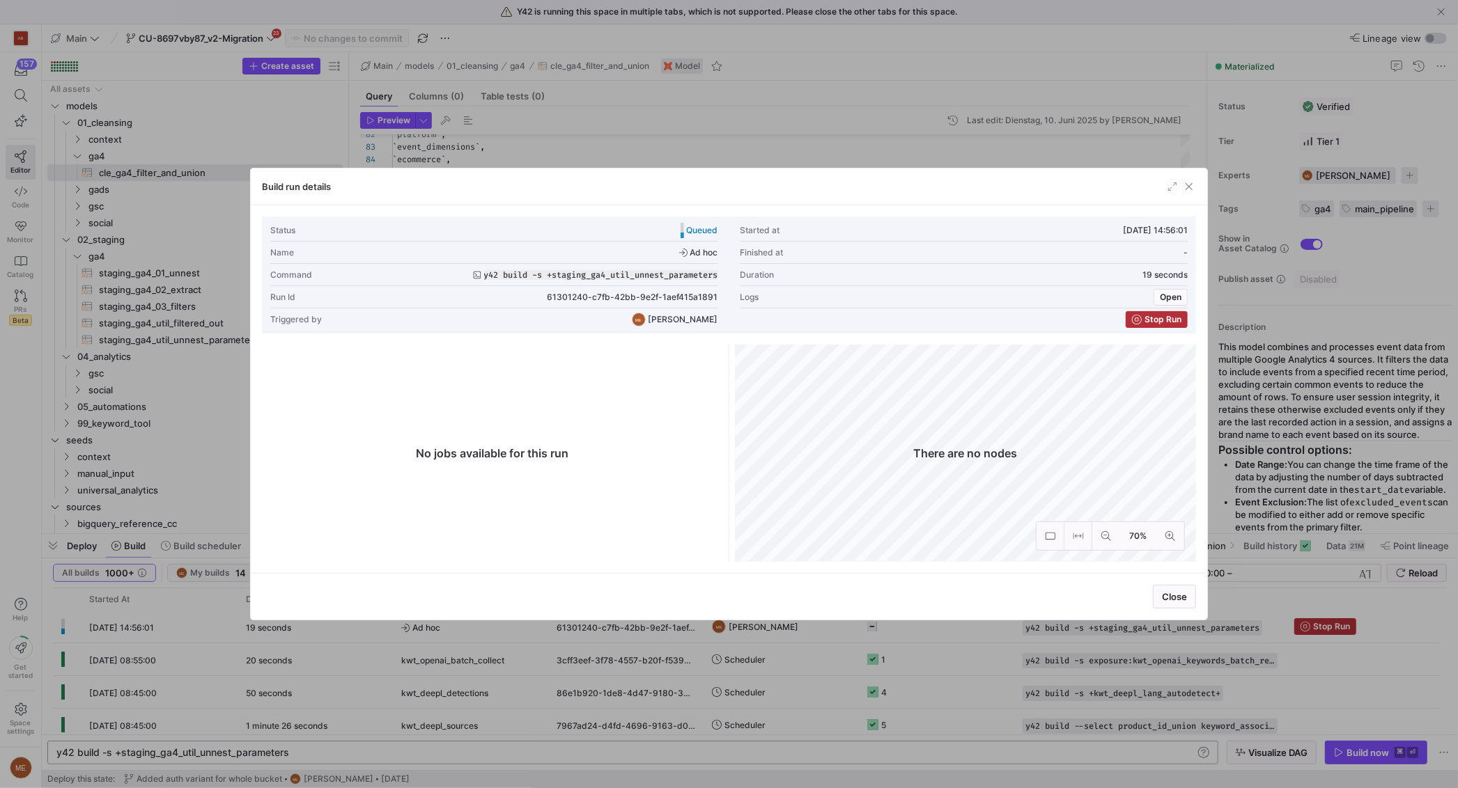
click at [907, 621] on div at bounding box center [729, 394] width 1458 height 788
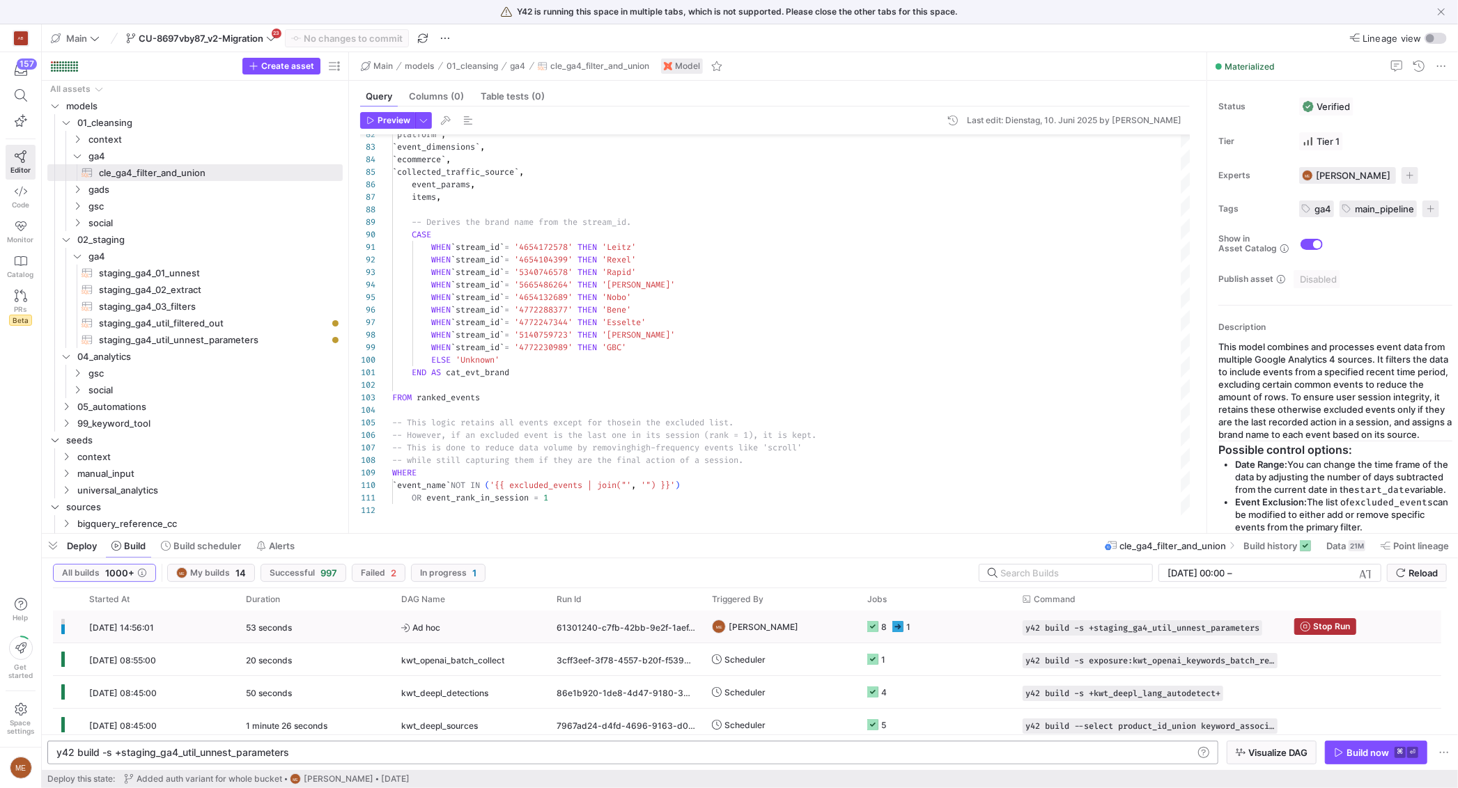
click at [919, 620] on y42-job-status-cell-renderer "8 1" at bounding box center [936, 626] width 139 height 31
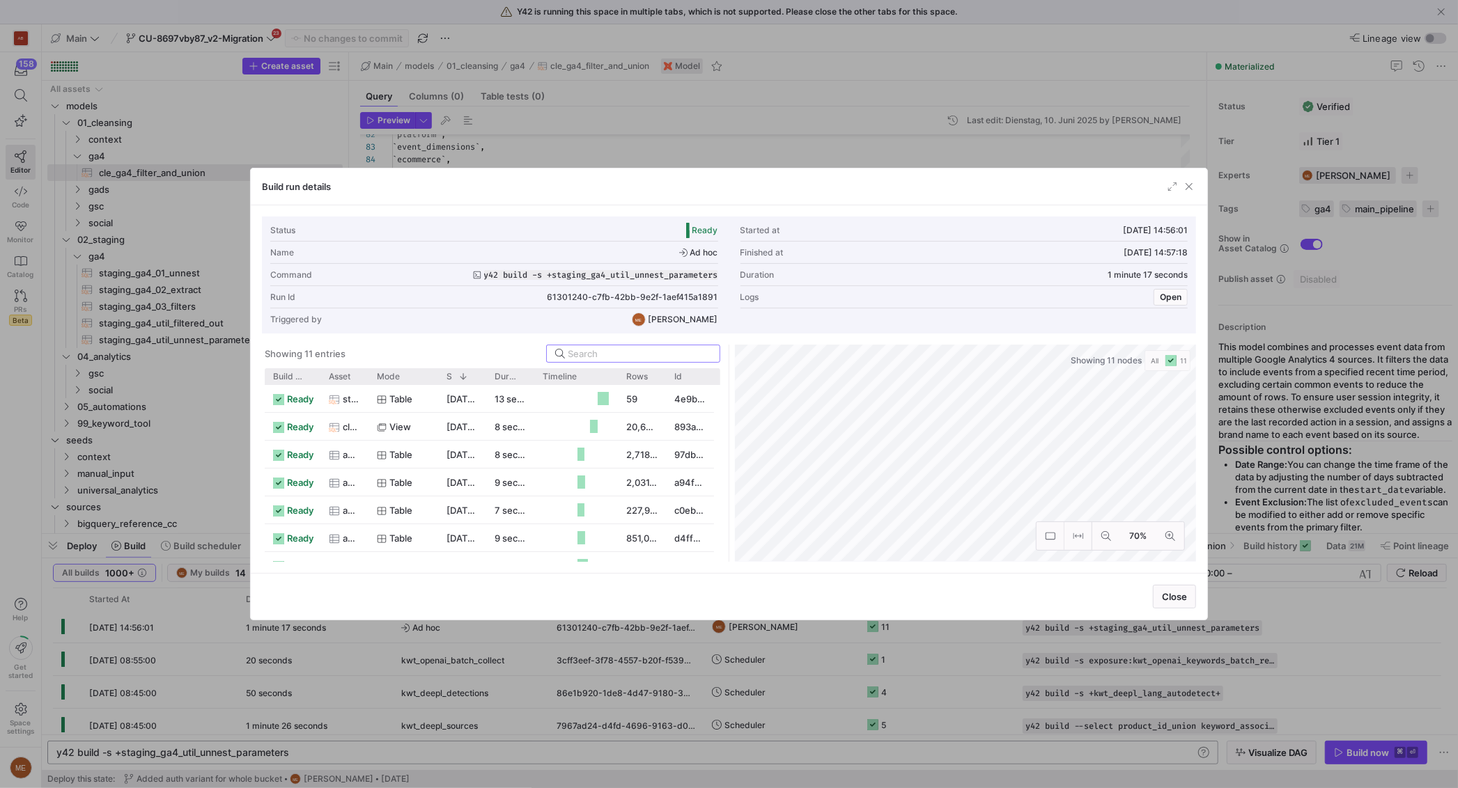
click at [972, 129] on div at bounding box center [729, 394] width 1458 height 788
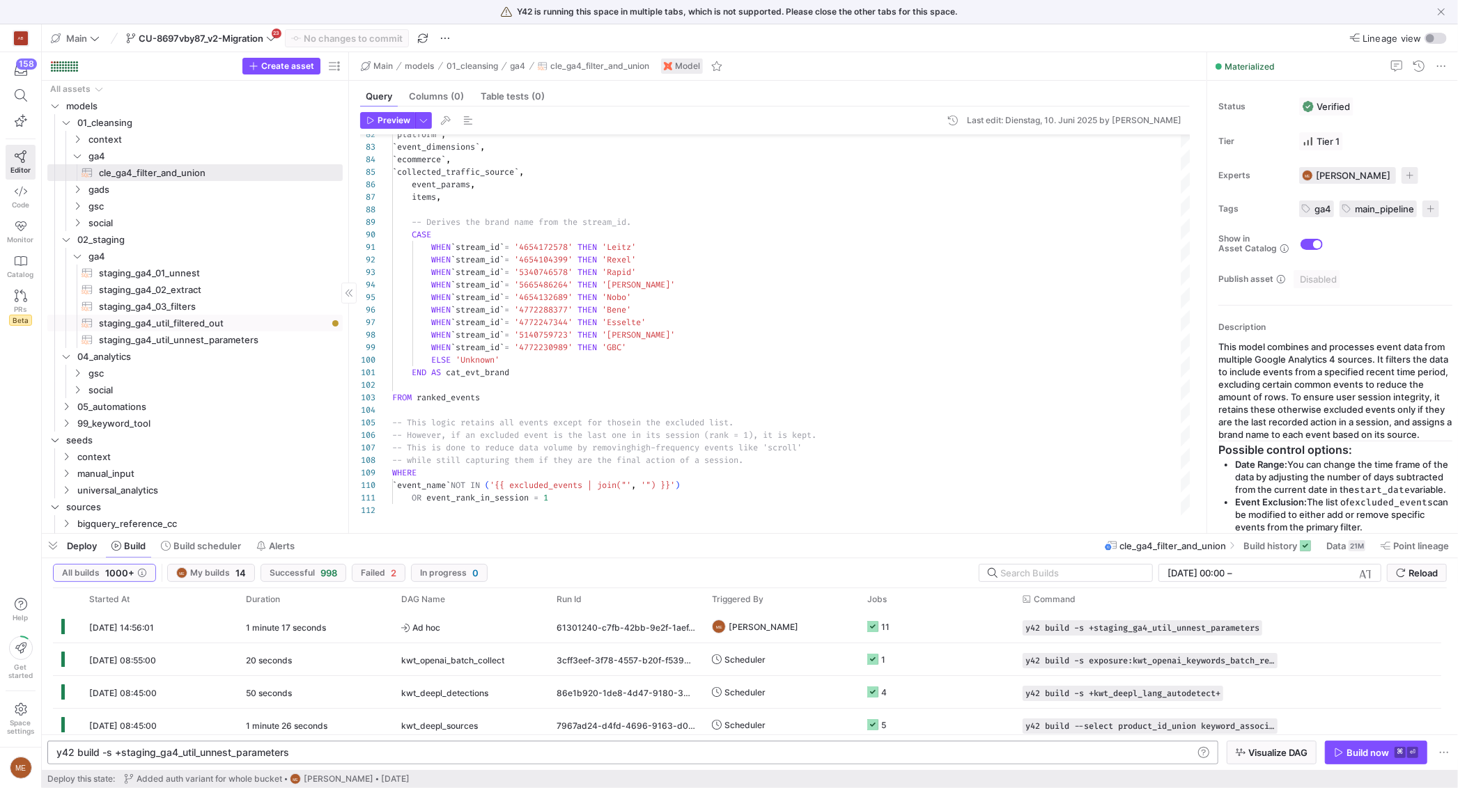
click at [209, 324] on span "staging_ga4_util_filtered_out​​​​​​​​​​" at bounding box center [213, 323] width 228 height 16
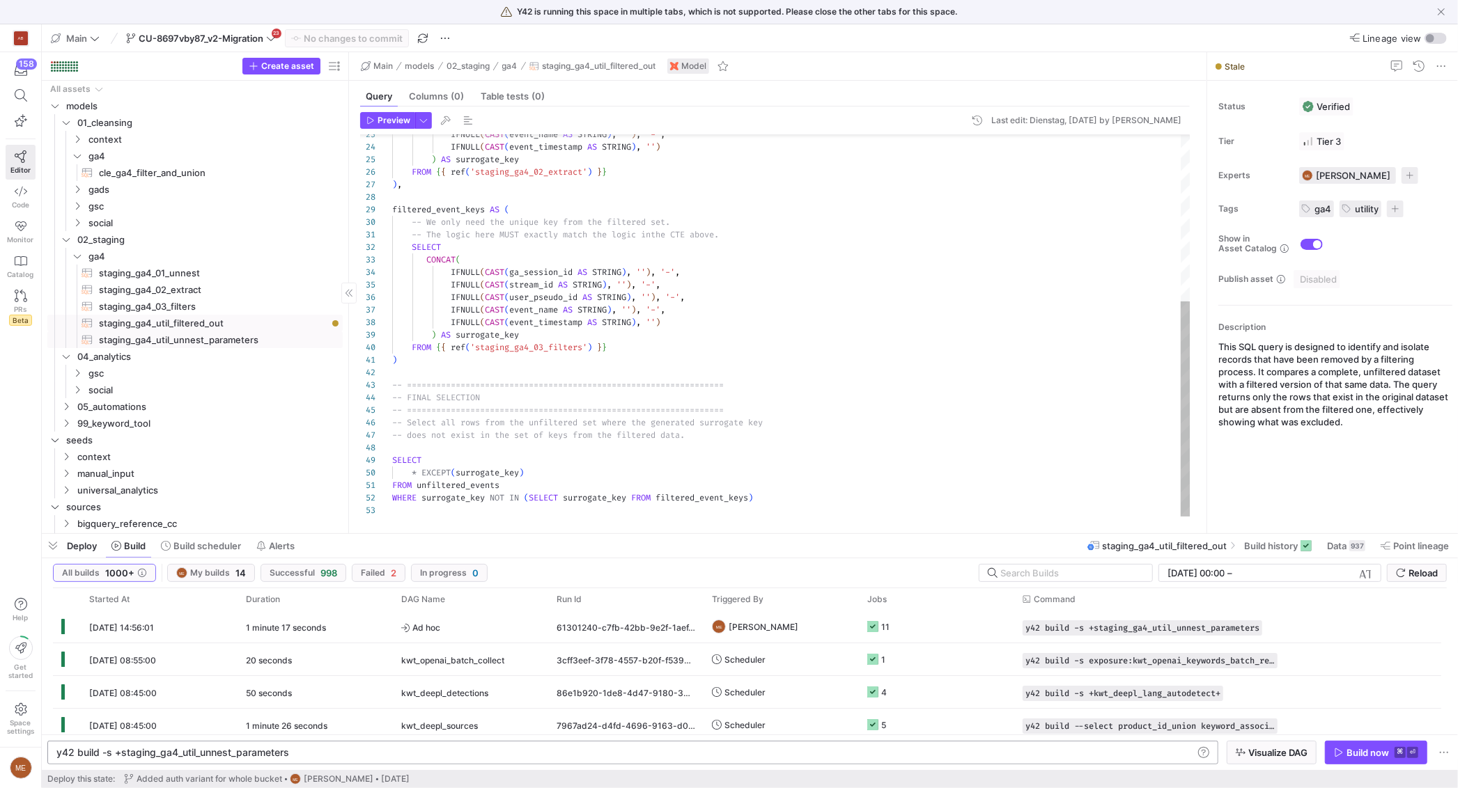
click at [209, 343] on span "staging_ga4_util_unnest_parameters​​​​​​​​​​" at bounding box center [213, 340] width 228 height 16
type textarea "{{ config(materialized='table') }} -- =========================================…"
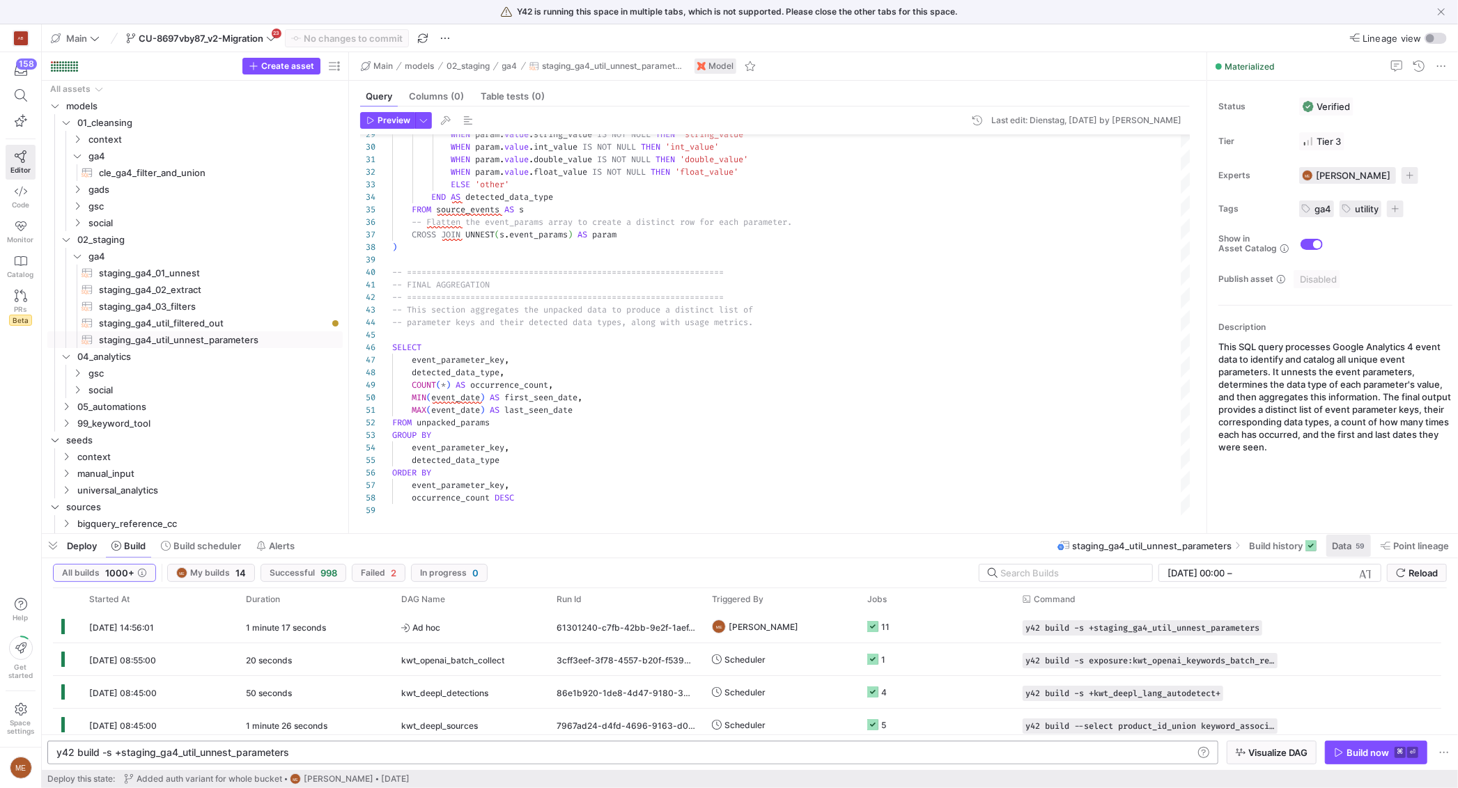
click at [1355, 544] on div "59" at bounding box center [1359, 545] width 11 height 11
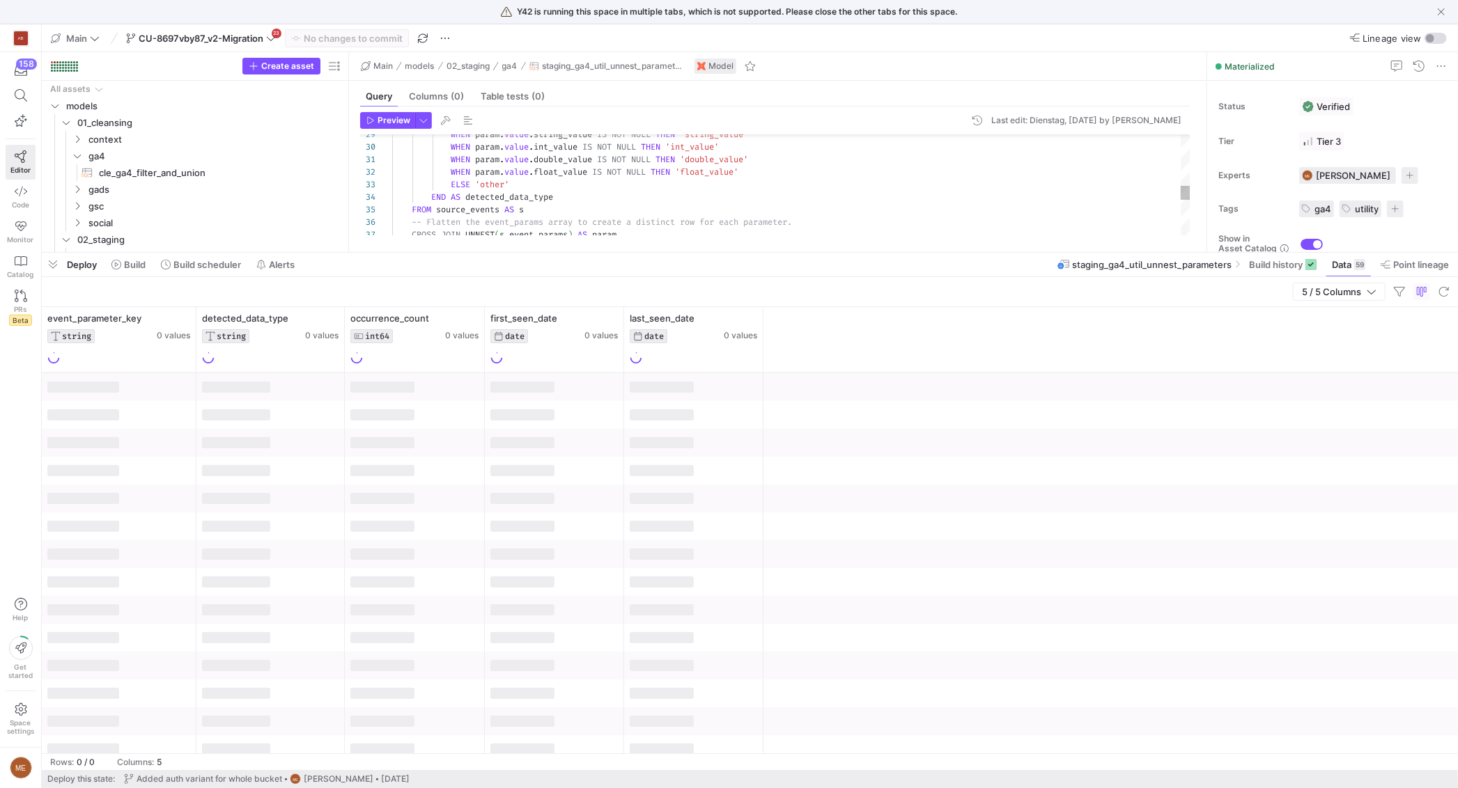
drag, startPoint x: 1038, startPoint y: 535, endPoint x: 655, endPoint y: 497, distance: 384.9
click at [997, 256] on div at bounding box center [750, 253] width 1416 height 6
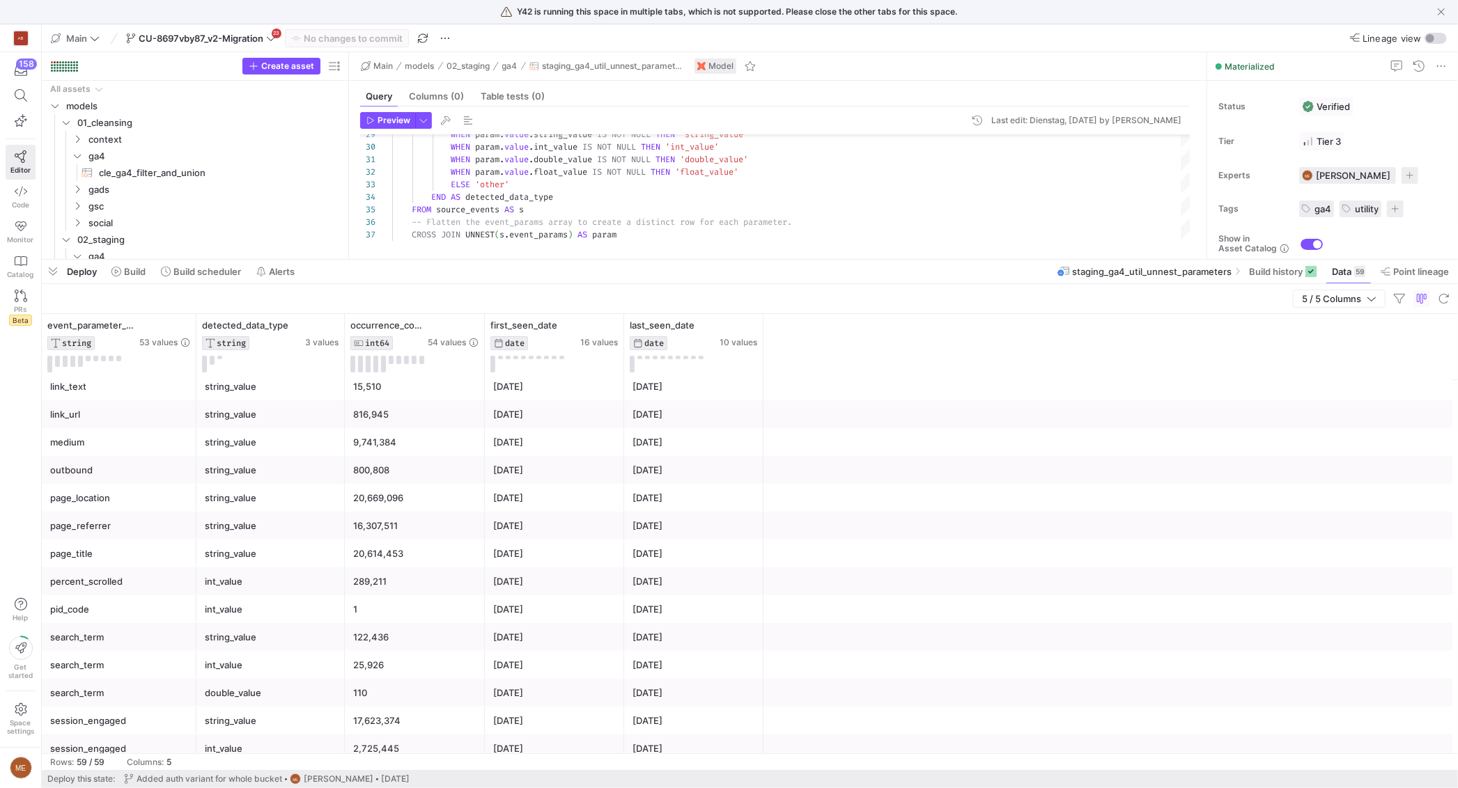
click at [99, 611] on div "pid_code" at bounding box center [119, 609] width 138 height 27
click at [186, 325] on icon at bounding box center [184, 325] width 11 height 11
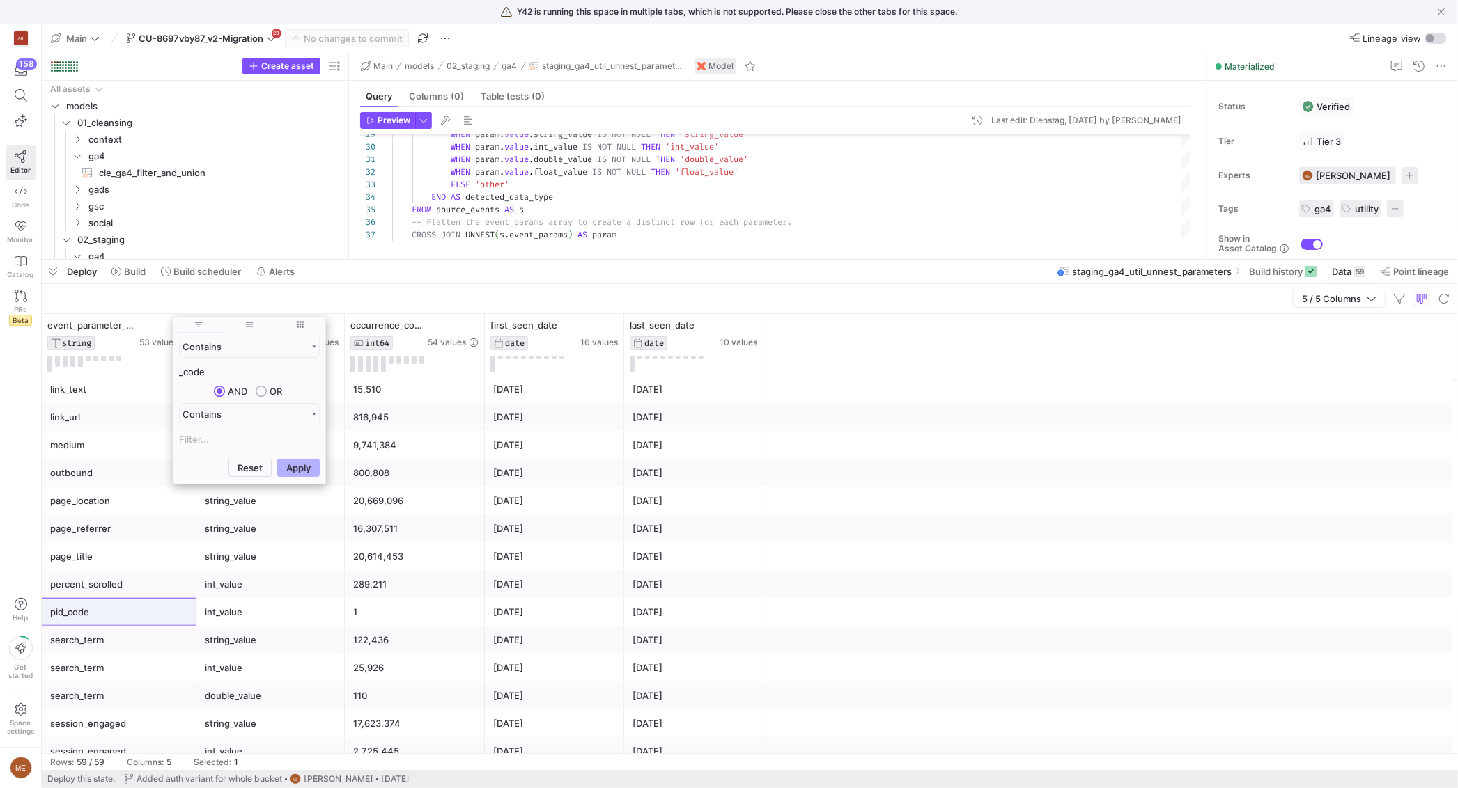
type input "_code"
click at [277, 459] on button "Apply" at bounding box center [298, 468] width 42 height 18
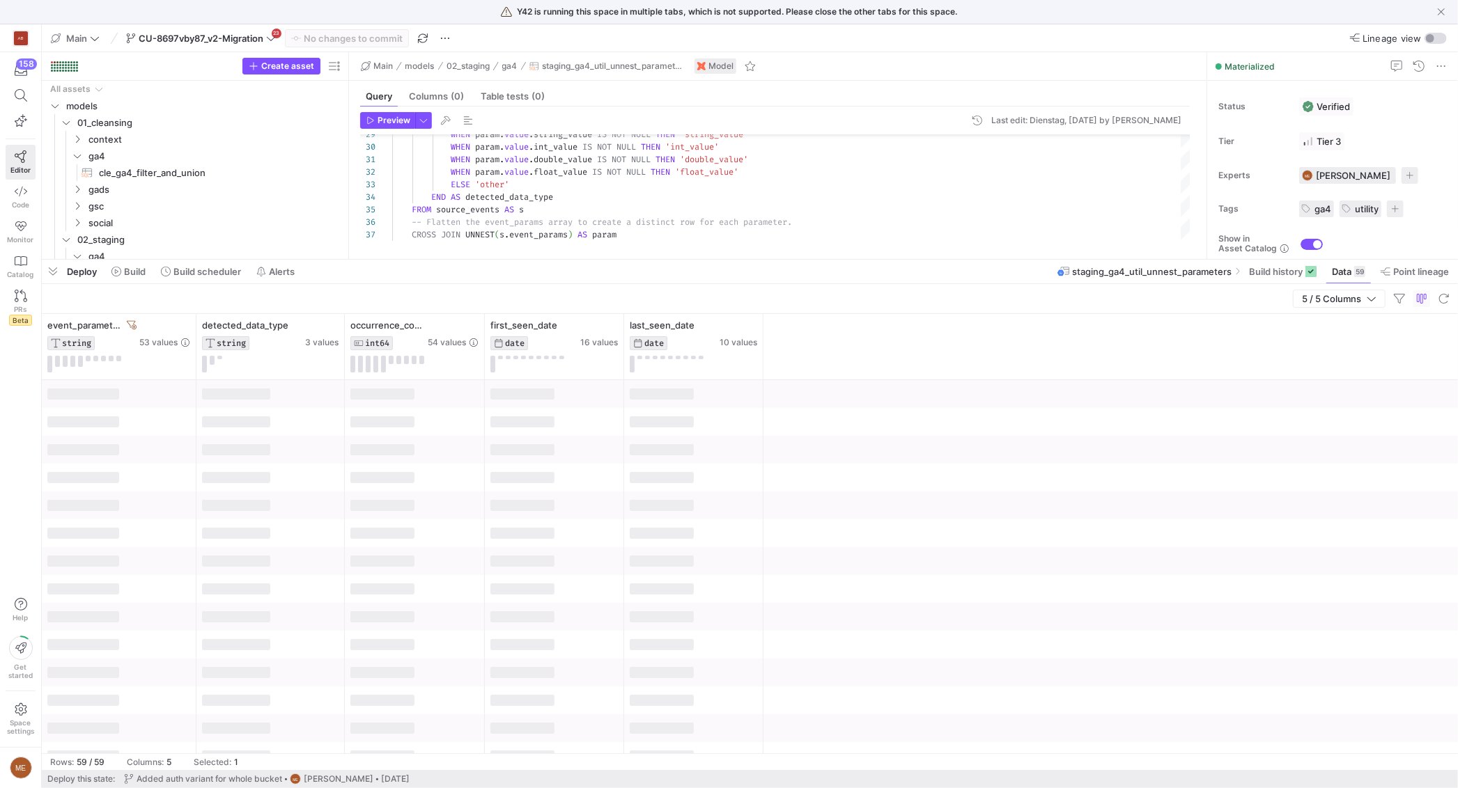
click at [981, 526] on div at bounding box center [750, 534] width 1416 height 28
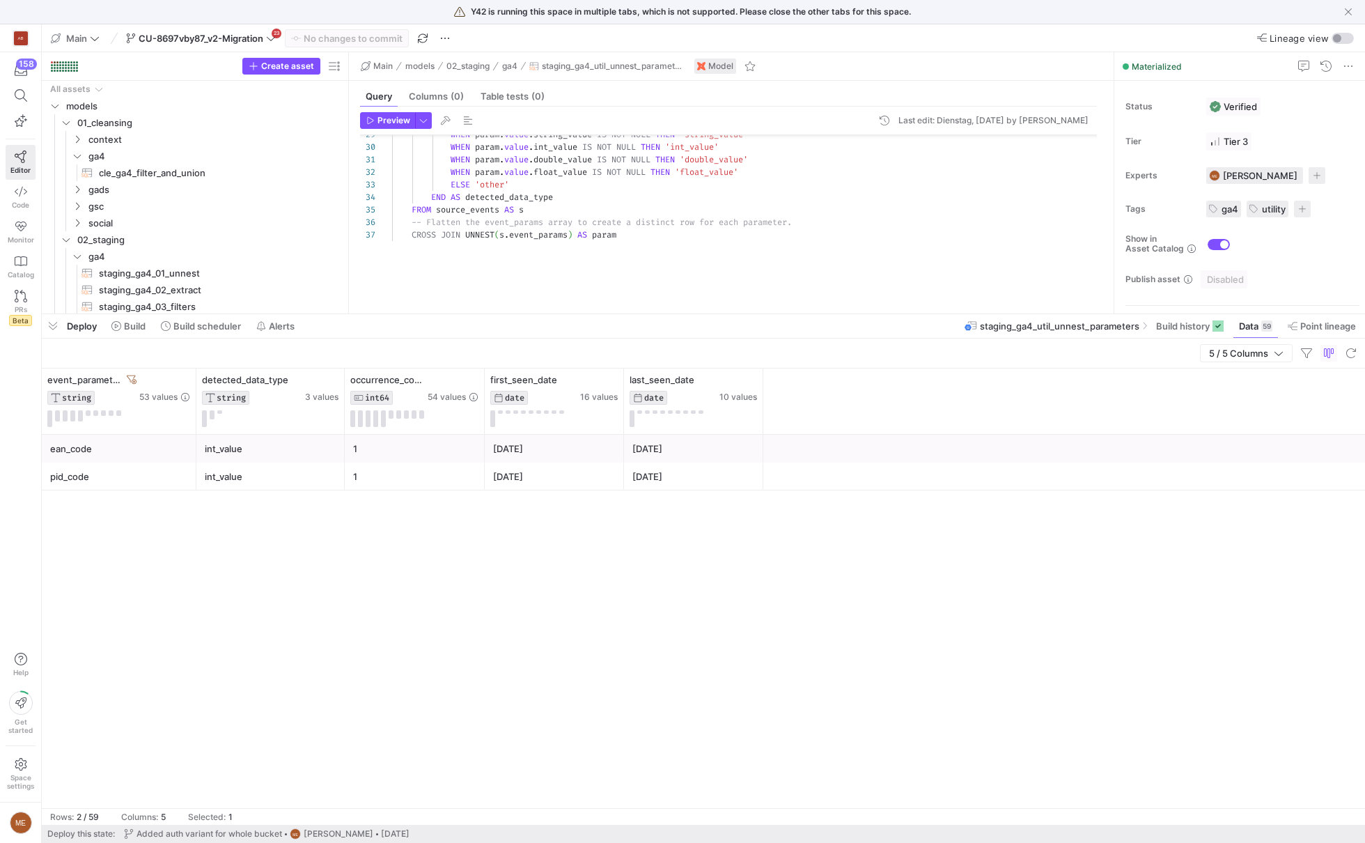
scroll to position [125, 0]
